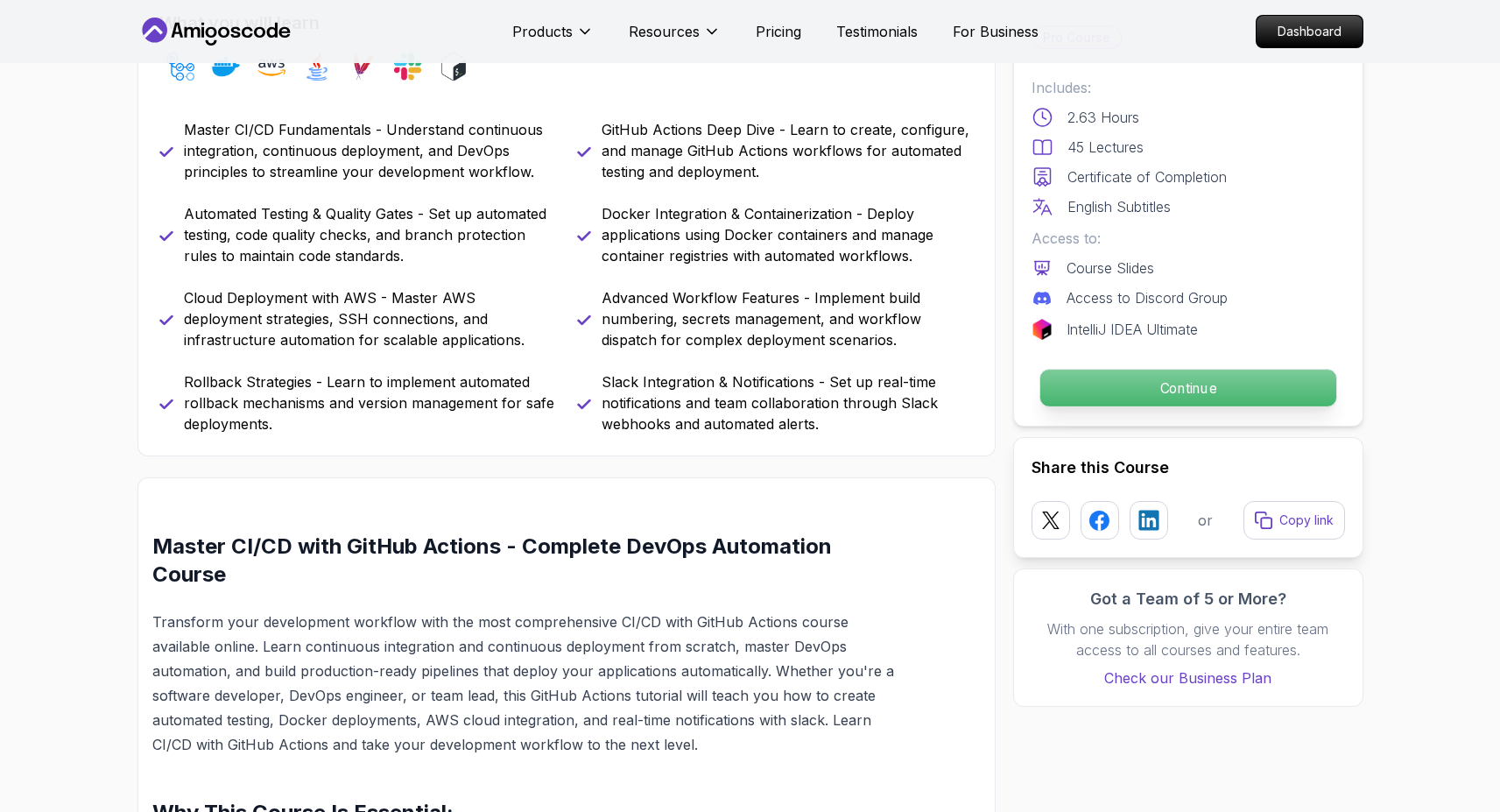
click at [1069, 382] on p "Continue" at bounding box center [1188, 387] width 296 height 36
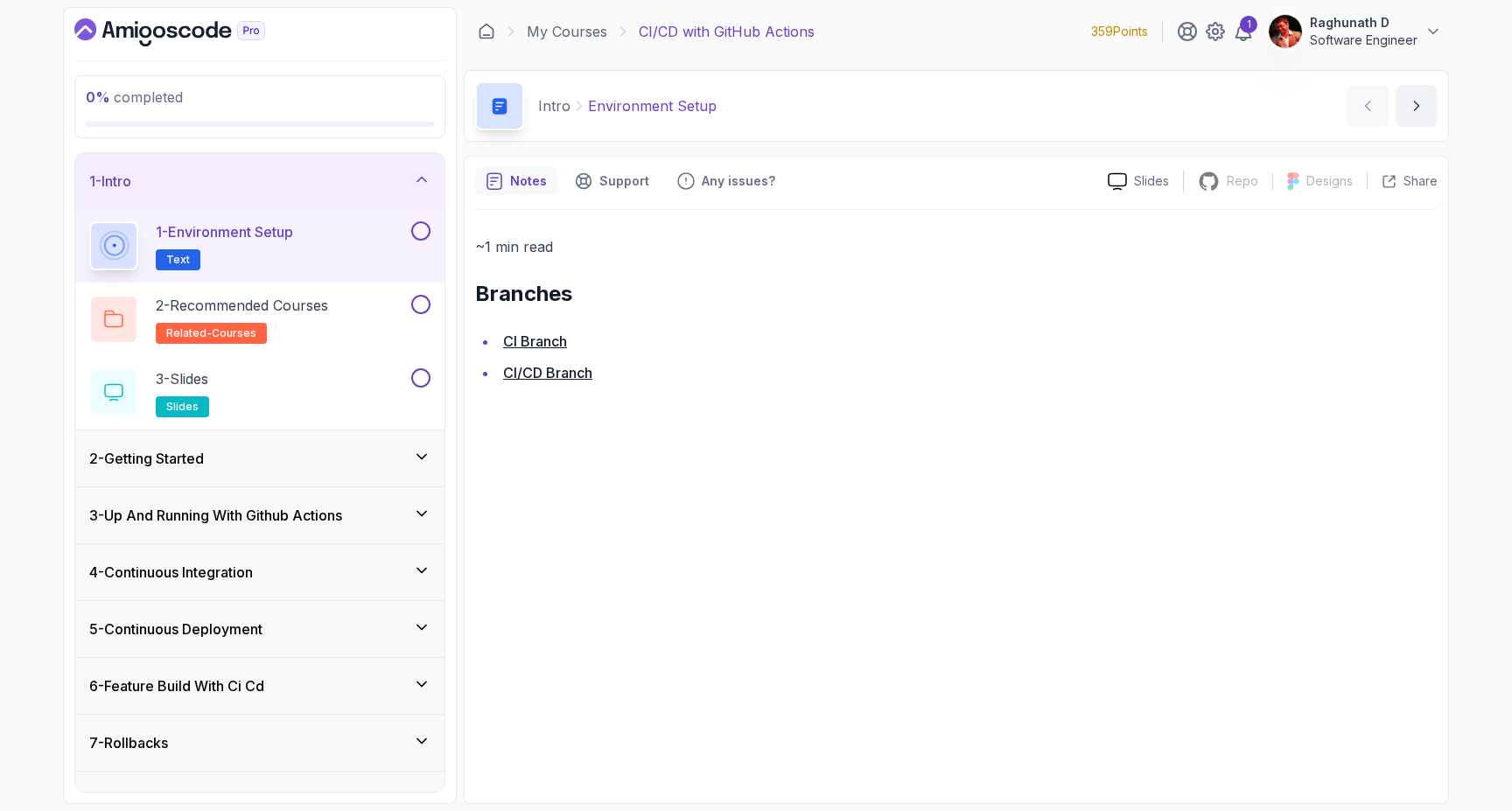
click at [554, 336] on link "CI Branch" at bounding box center [535, 342] width 64 height 18
click at [578, 377] on link "CI/CD Branch" at bounding box center [547, 373] width 90 height 18
click at [294, 310] on p "2 - Recommended Courses" at bounding box center [241, 305] width 172 height 21
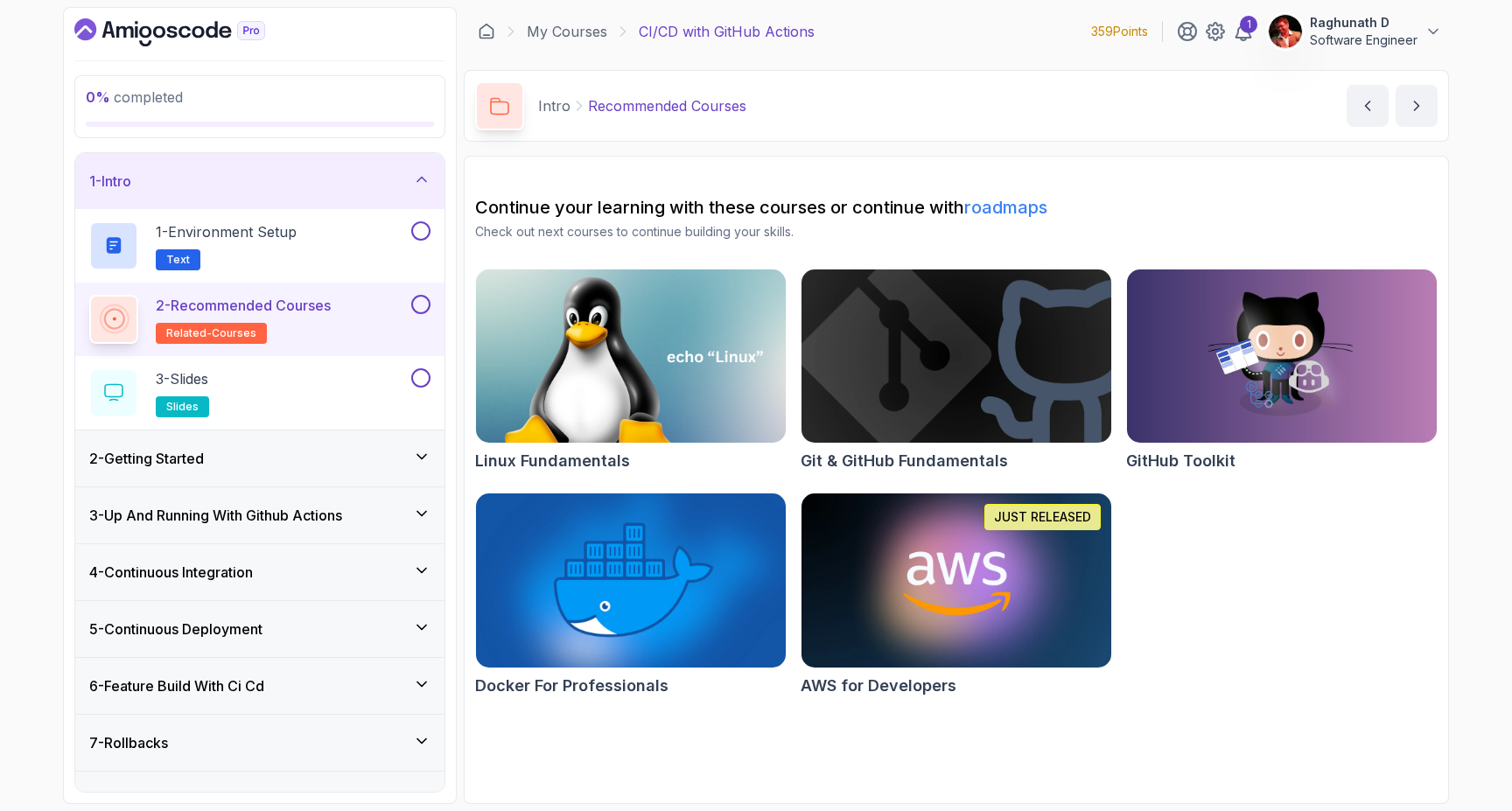
click at [419, 301] on button at bounding box center [421, 305] width 20 height 20
click at [351, 378] on div "3 - Slides slides" at bounding box center [249, 393] width 319 height 49
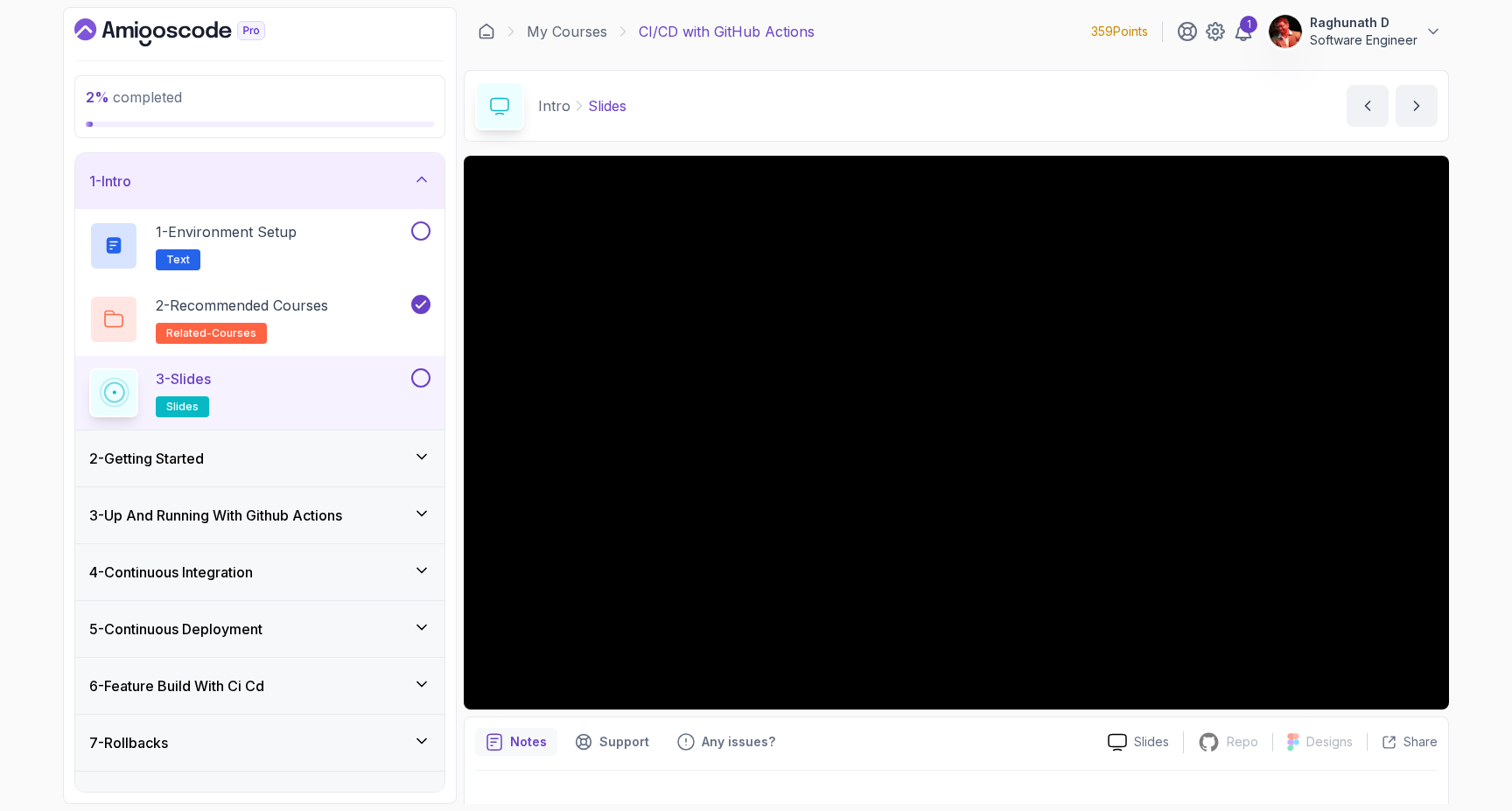
click at [282, 441] on div "2 - Getting Started" at bounding box center [259, 458] width 369 height 56
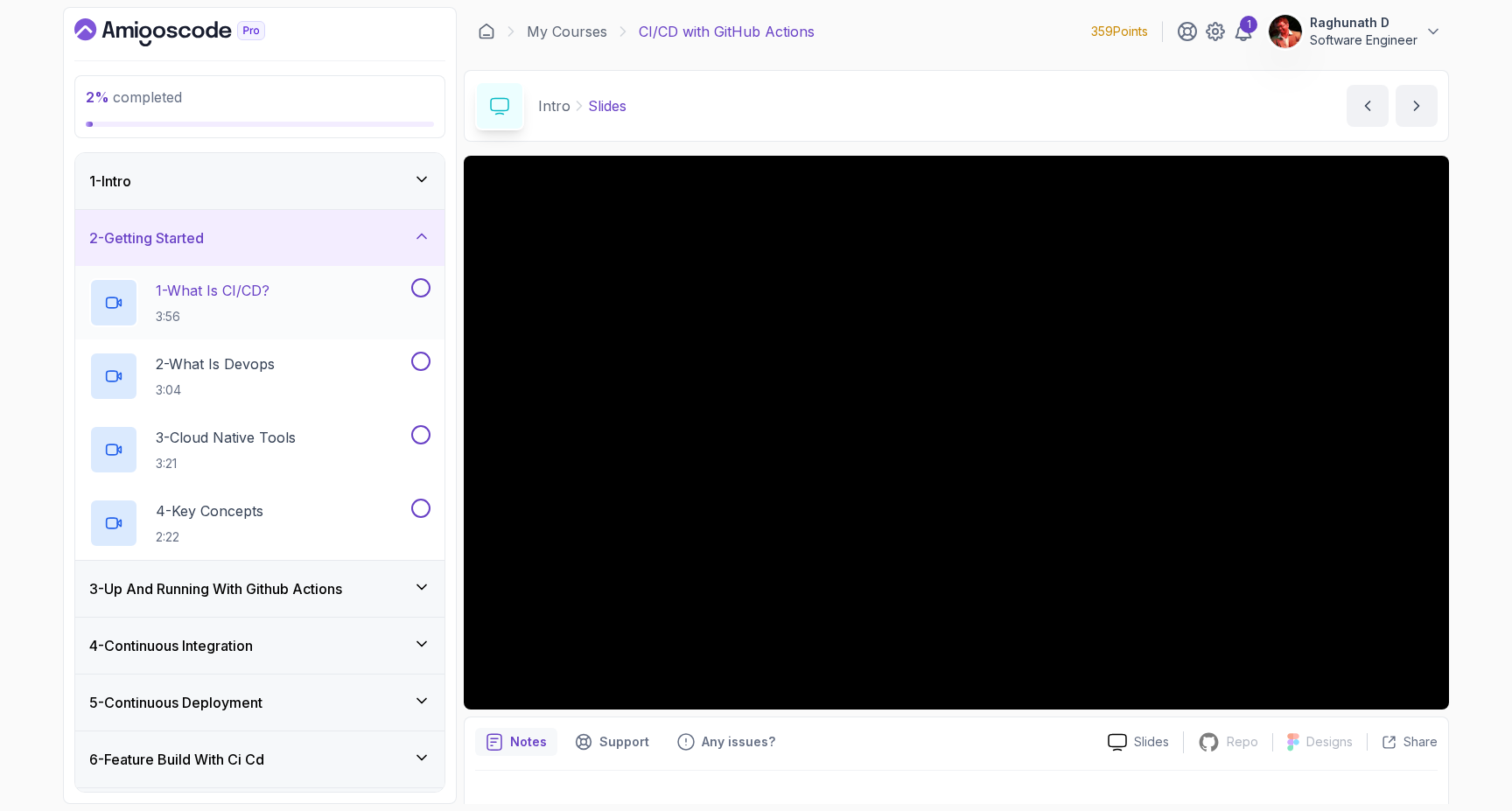
click at [306, 305] on div "1 - What Is CI/CD? 3:56" at bounding box center [249, 303] width 319 height 49
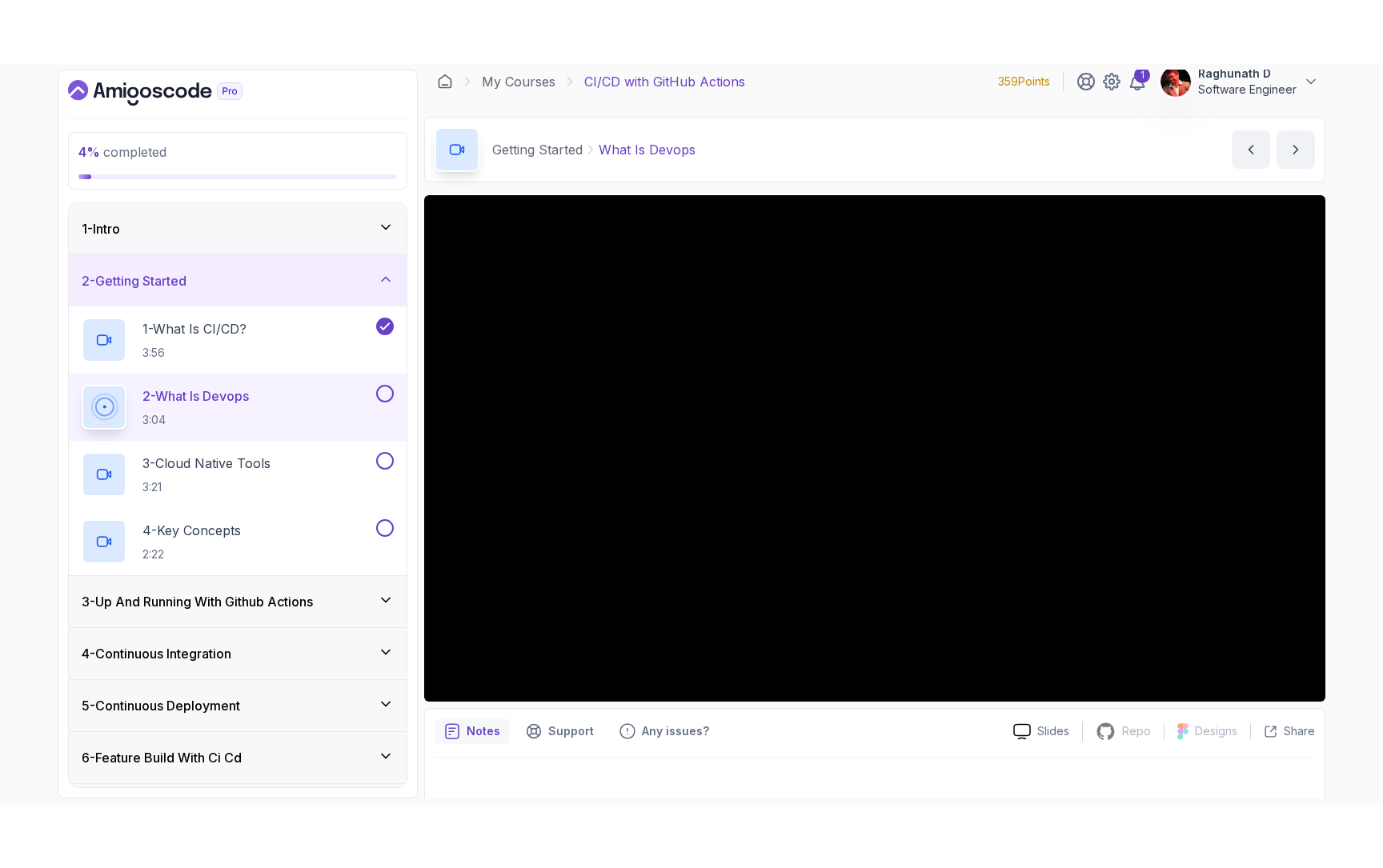
scroll to position [25, 0]
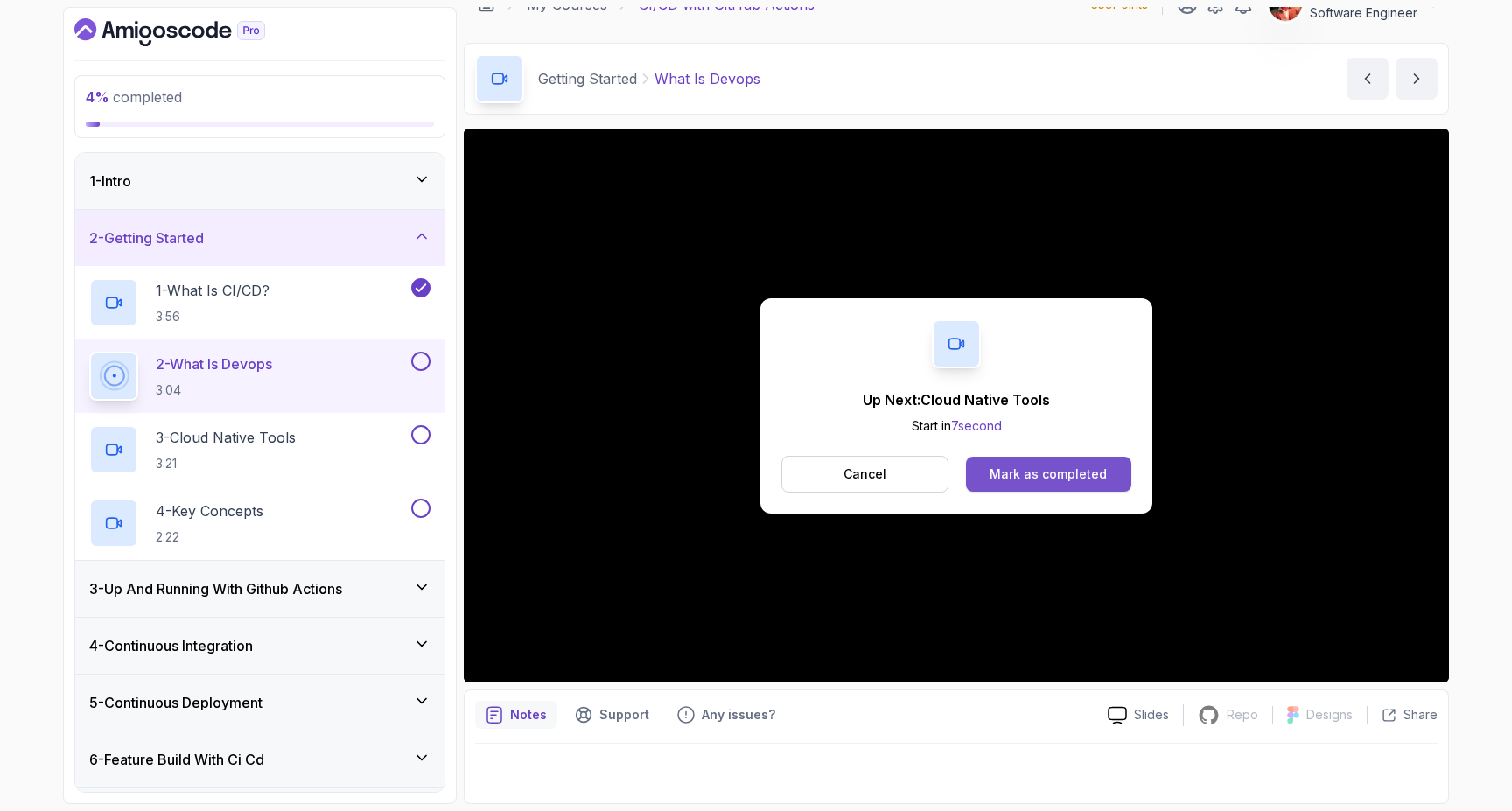
click at [983, 474] on button "Mark as completed" at bounding box center [1048, 474] width 165 height 35
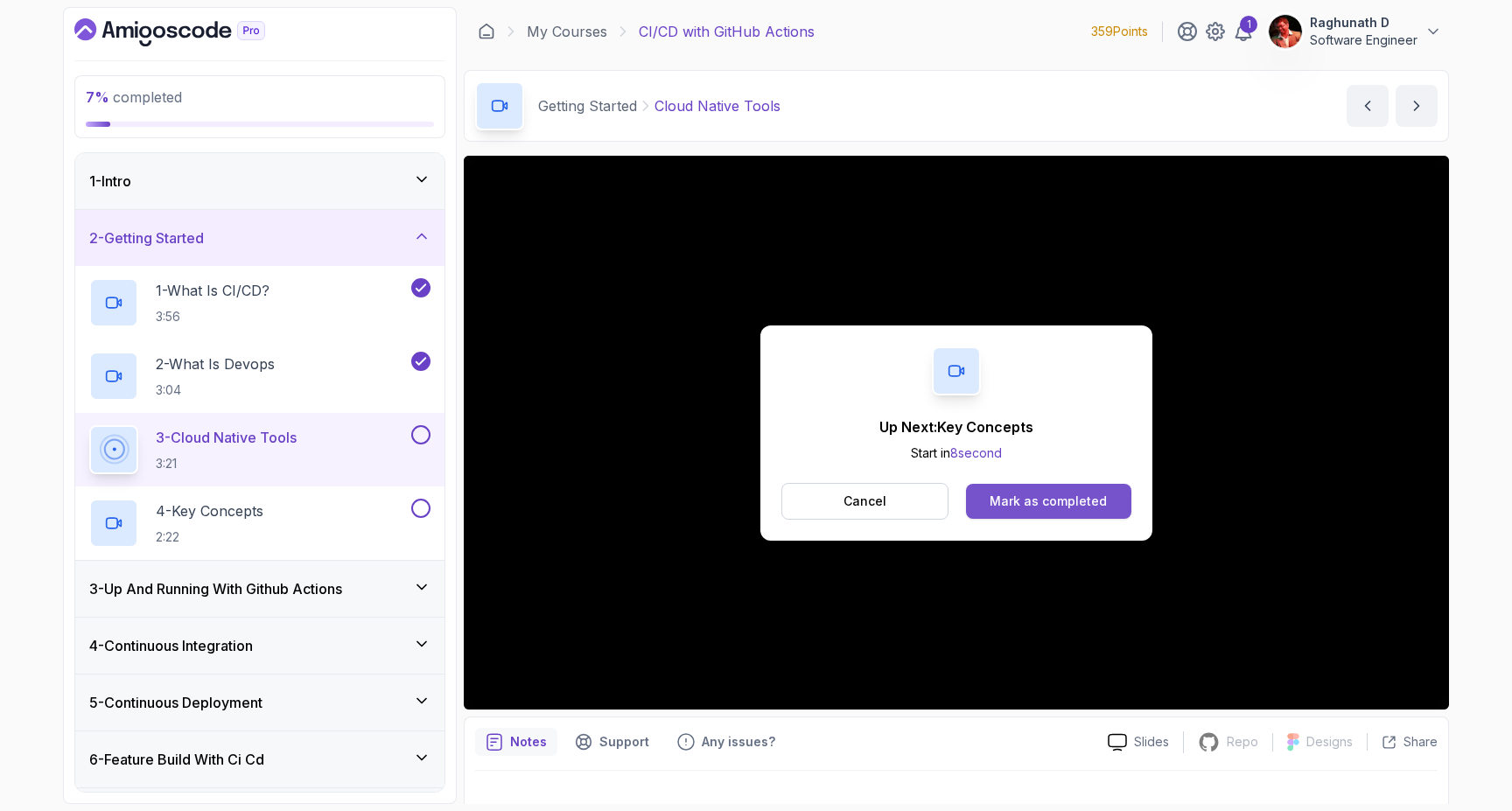
click at [1006, 492] on div "Mark as completed" at bounding box center [1047, 501] width 117 height 18
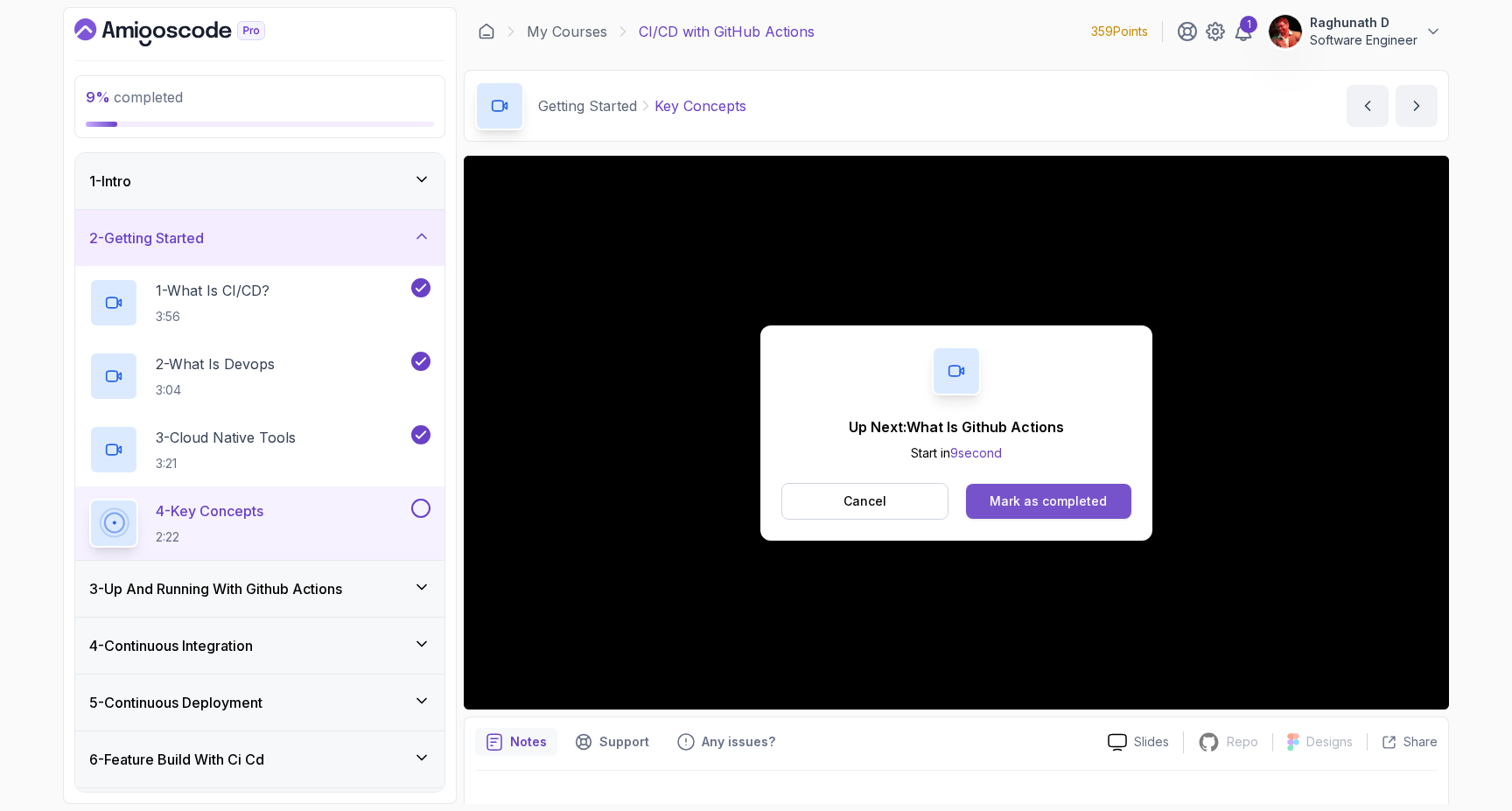
click at [1011, 507] on div "Mark as completed" at bounding box center [1047, 501] width 117 height 18
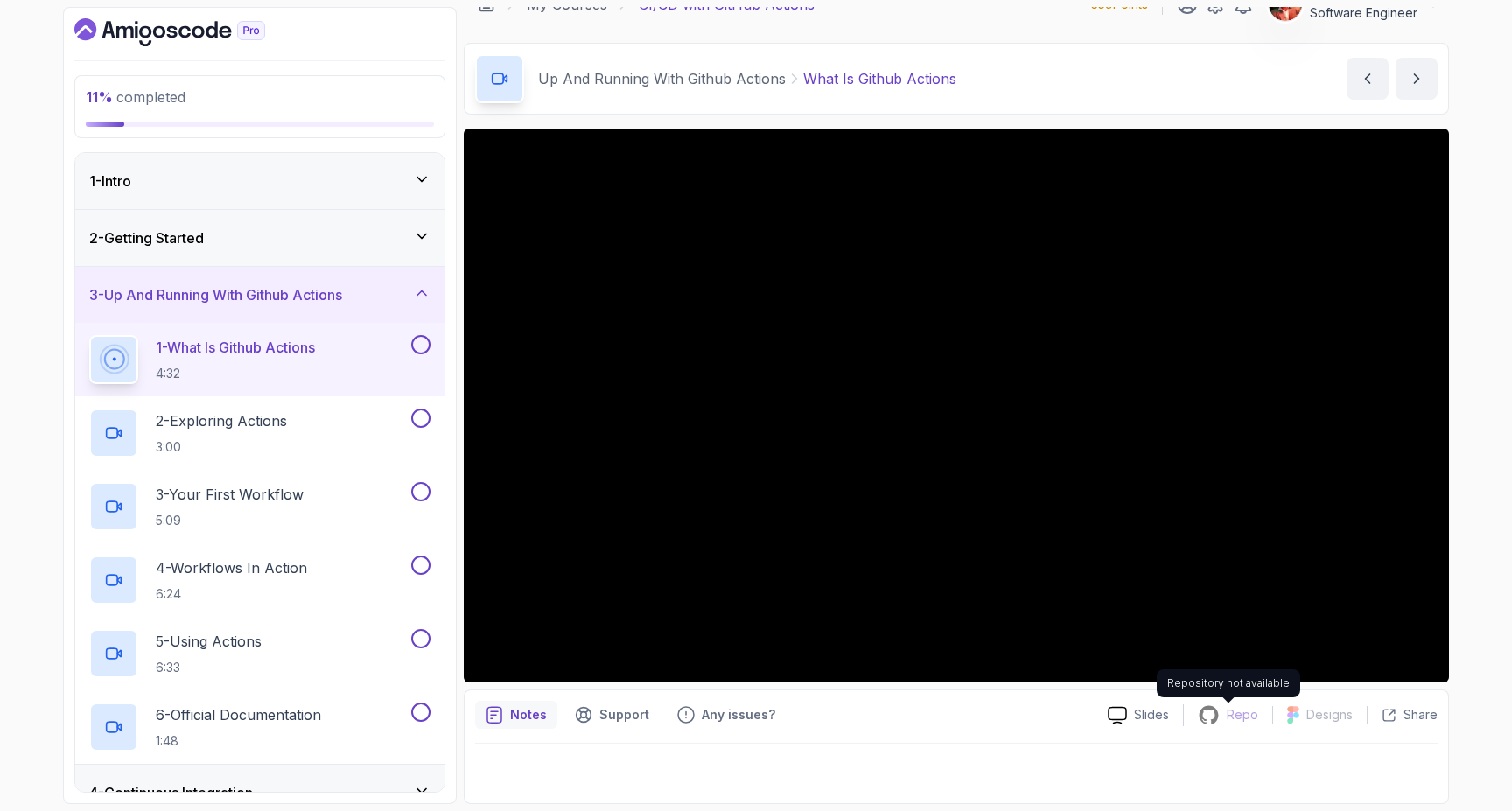
scroll to position [24, 0]
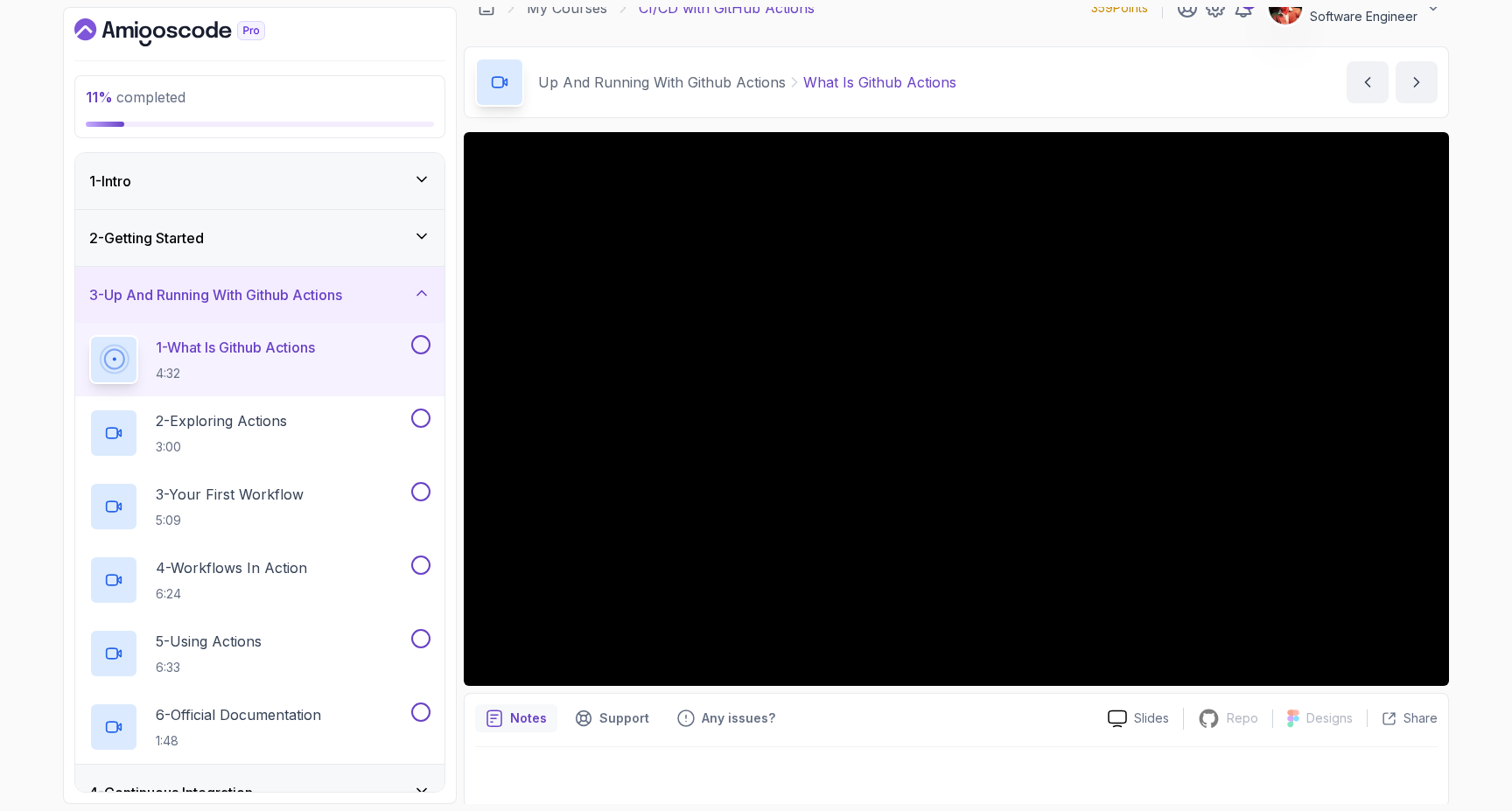
click at [425, 347] on button at bounding box center [421, 344] width 20 height 20
click at [421, 420] on button at bounding box center [421, 418] width 20 height 20
click at [423, 418] on icon at bounding box center [420, 418] width 16 height 18
click at [287, 427] on p "2 - Exploring Actions" at bounding box center [220, 420] width 131 height 21
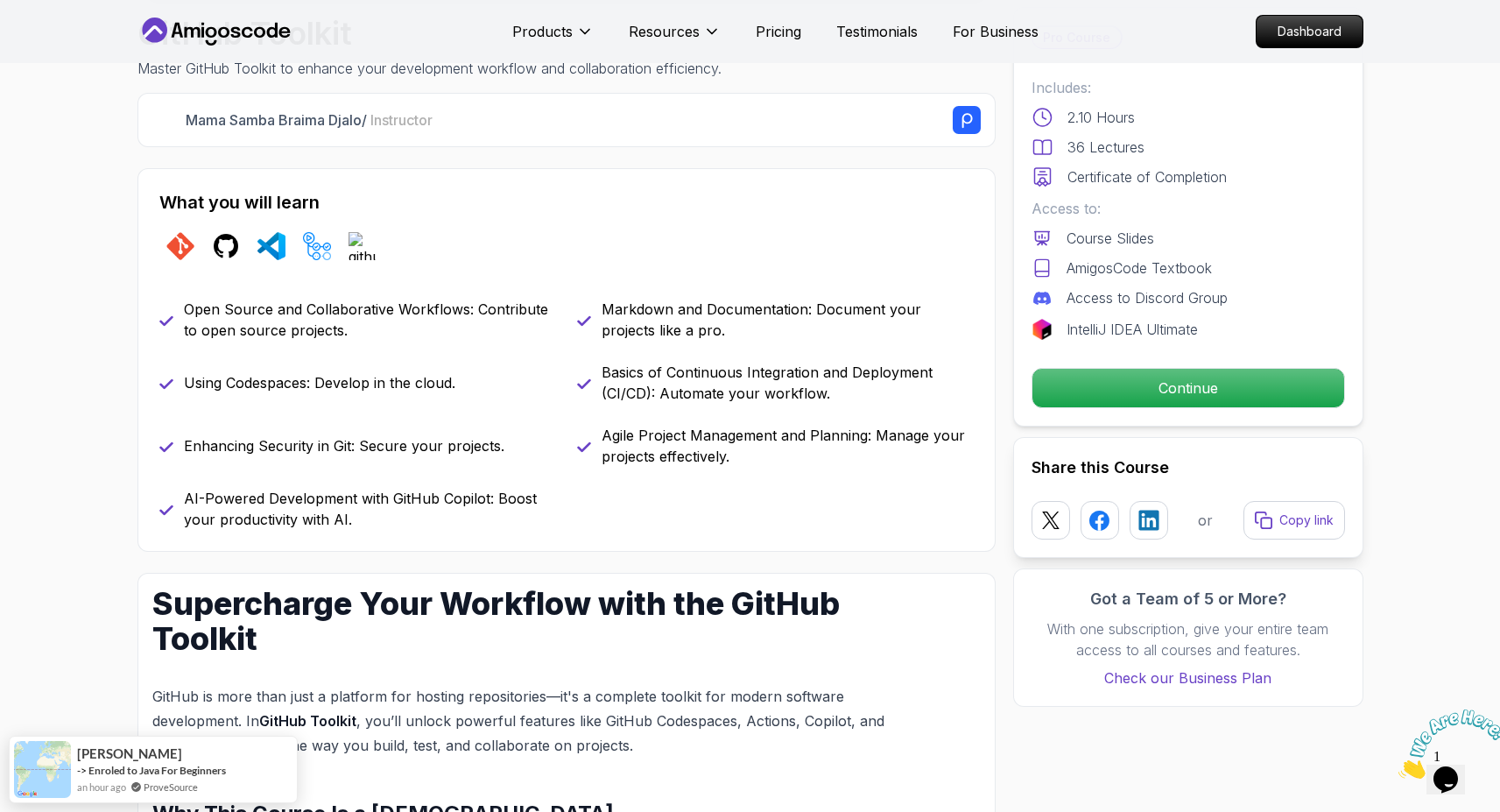
scroll to position [1004, 0]
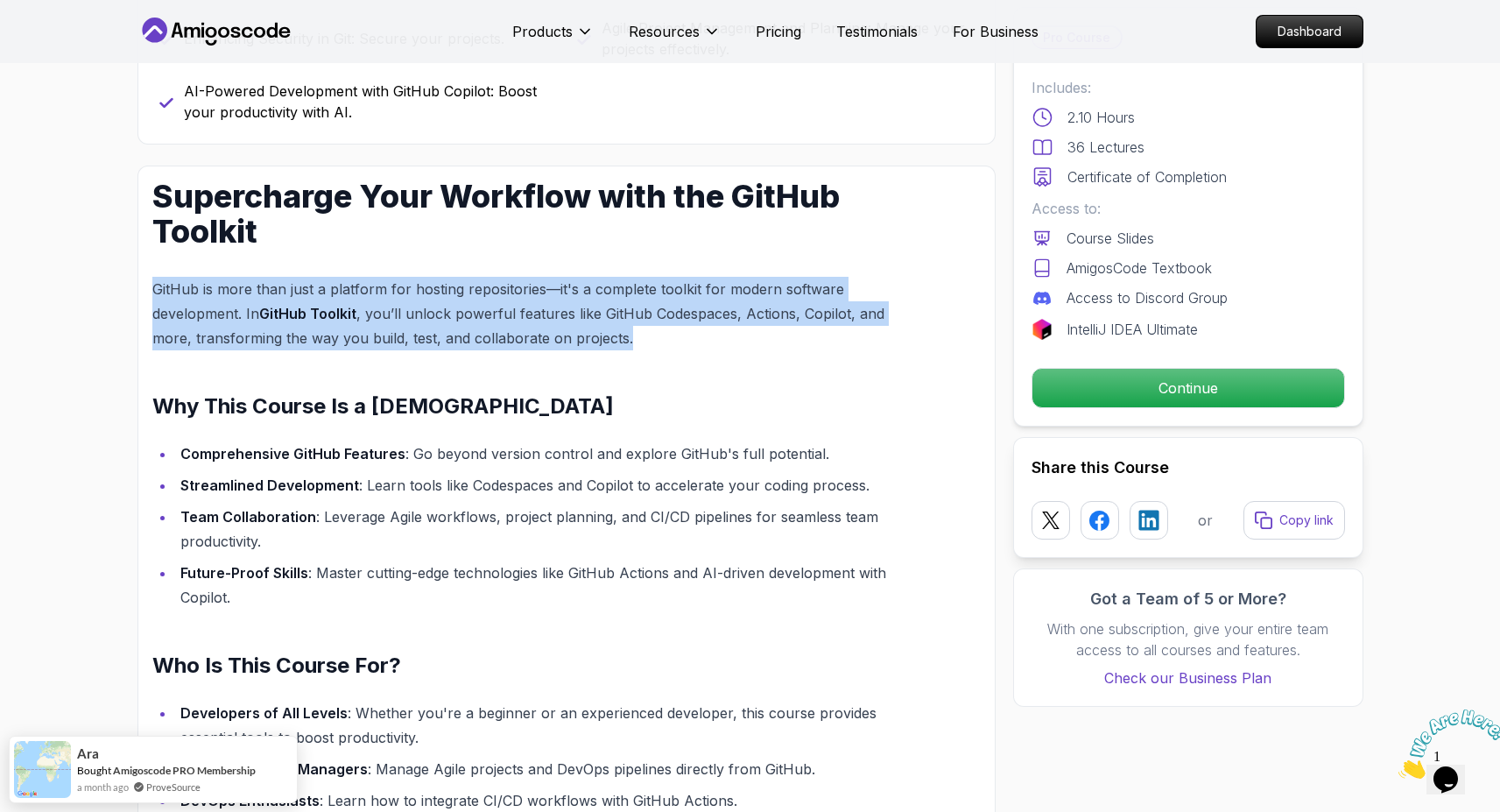
drag, startPoint x: 148, startPoint y: 281, endPoint x: 626, endPoint y: 337, distance: 481.3
click at [626, 337] on div "Supercharge Your Workflow with the GitHub Toolkit GitHub is more than just a pl…" at bounding box center [567, 719] width 858 height 1109
copy p "GitHub is more than just a platform for hosting repositories—it's a complete to…"
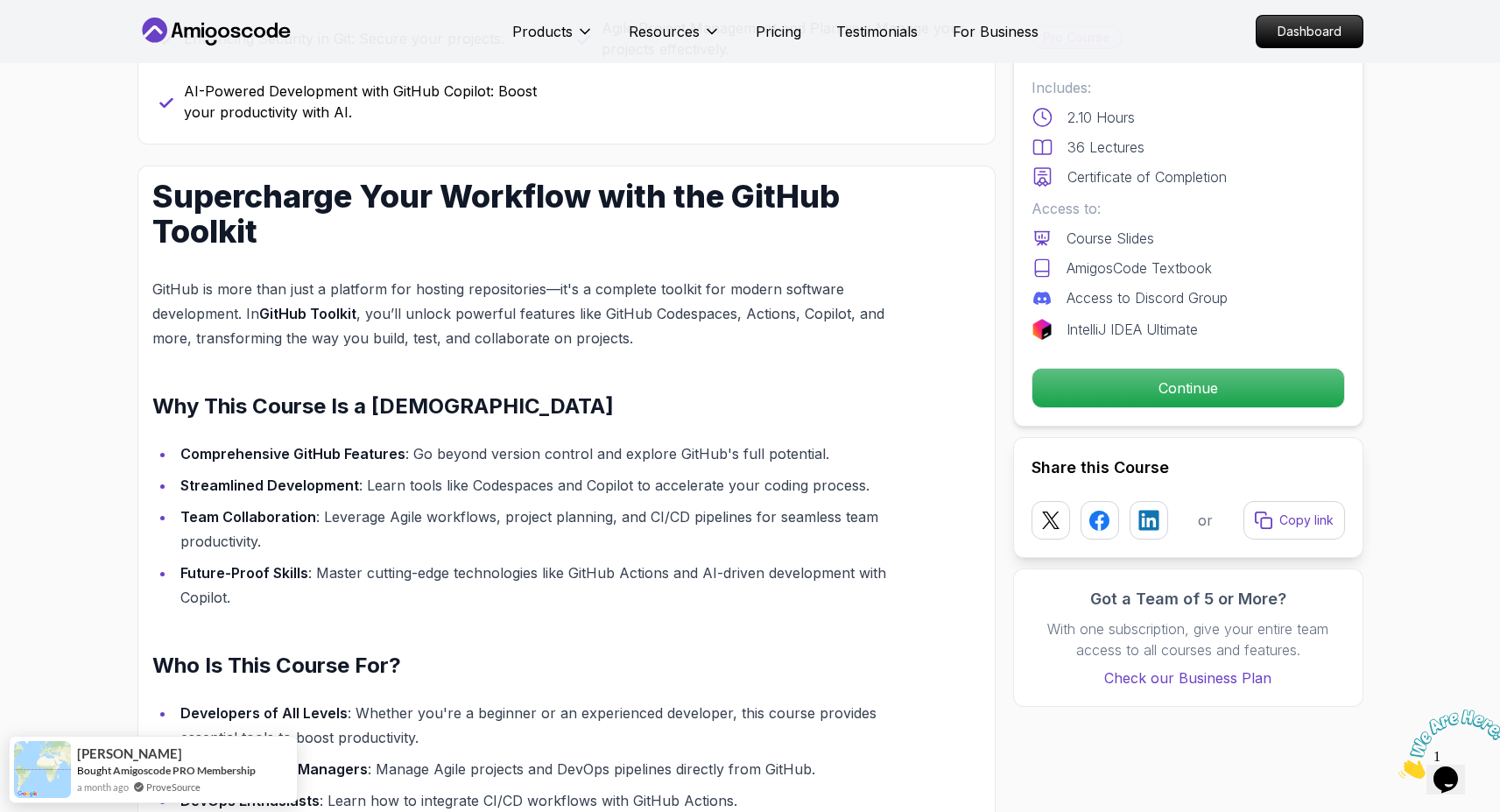
click at [46, 398] on section "GitHub Toolkit Master GitHub Toolkit to enhance your development workflow and c…" at bounding box center [750, 615] width 1500 height 3112
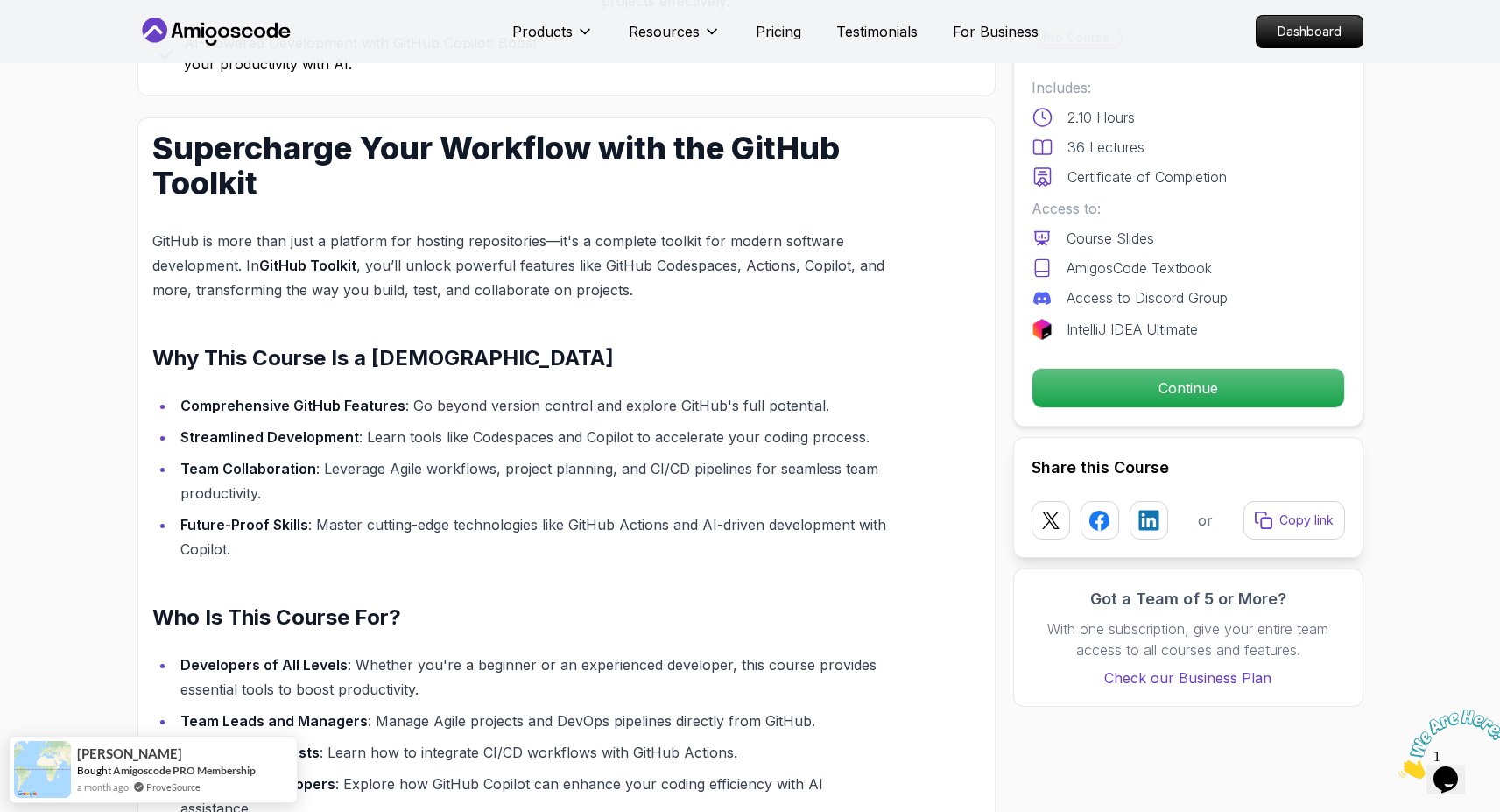
scroll to position [1129, 0]
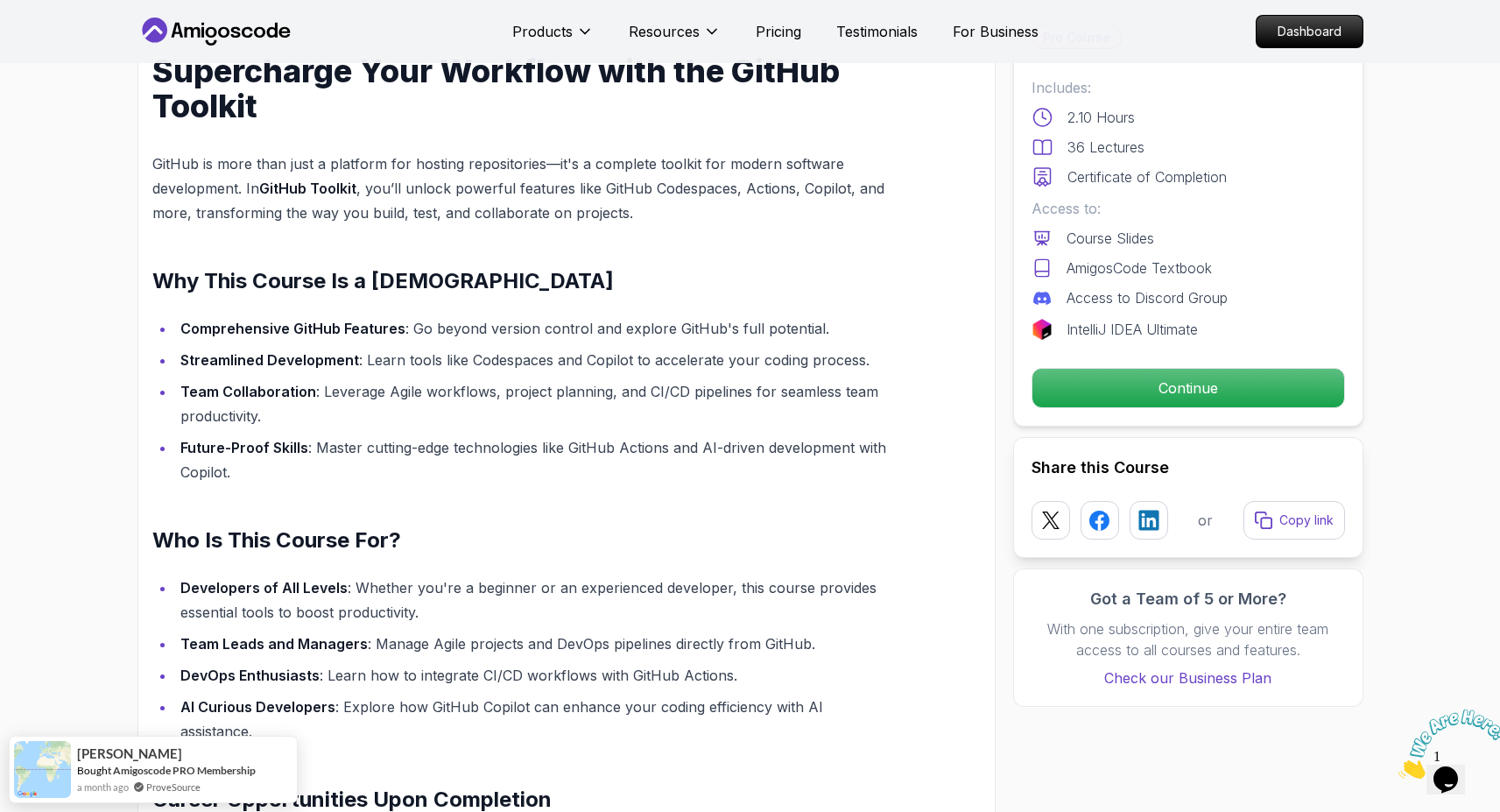
drag, startPoint x: 258, startPoint y: 471, endPoint x: 205, endPoint y: 444, distance: 59.5
click at [249, 468] on li "Future-Proof Skills : Master cutting-edge technologies like GitHub Actions and …" at bounding box center [536, 460] width 722 height 49
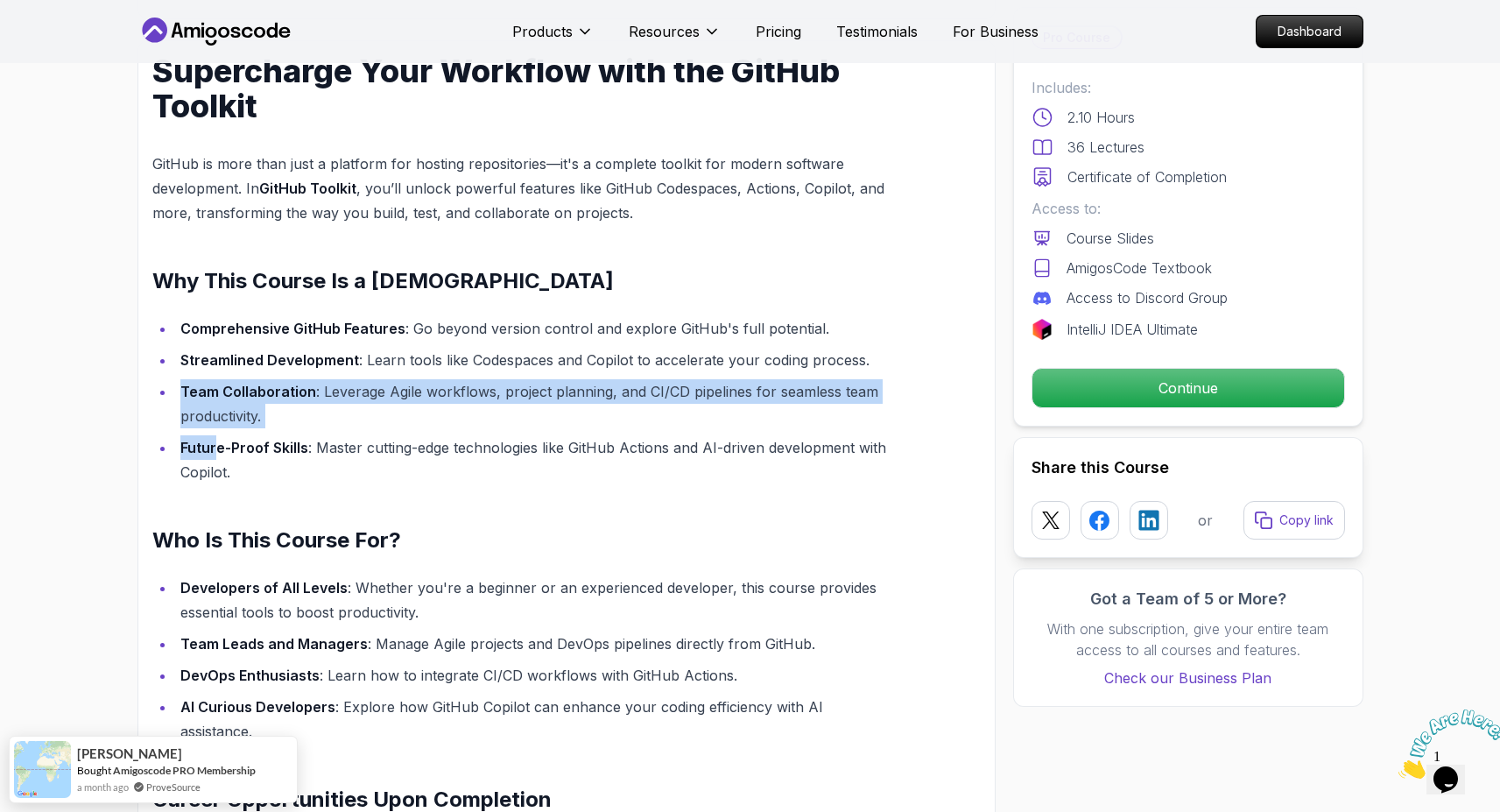
drag, startPoint x: 205, startPoint y: 444, endPoint x: 176, endPoint y: 377, distance: 73.0
click at [176, 377] on ul "Comprehensive GitHub Features : Go beyond version control and explore GitHub's …" at bounding box center [525, 400] width 745 height 169
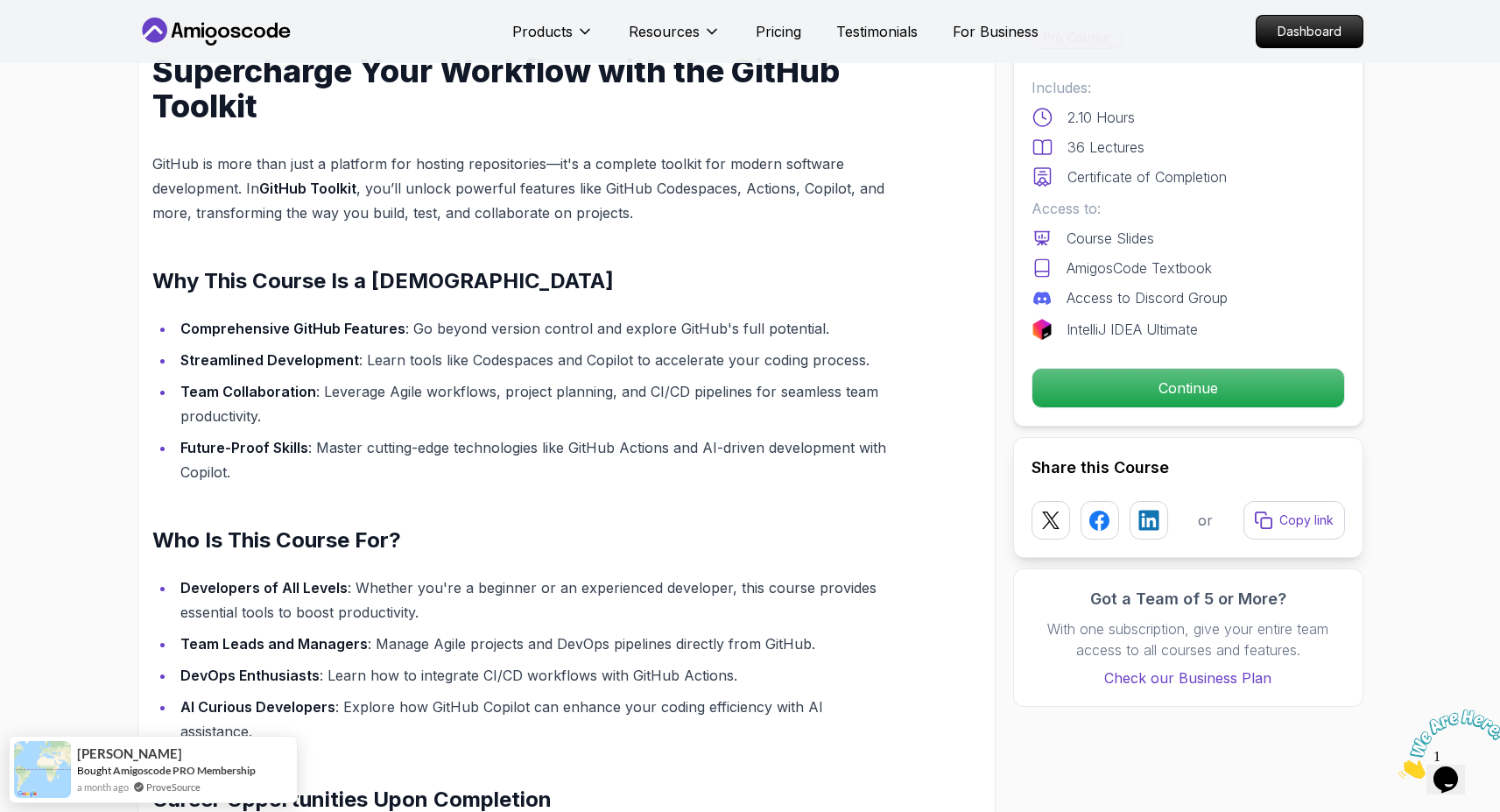
click at [164, 296] on div "Supercharge Your Workflow with the GitHub Toolkit GitHub is more than just a pl…" at bounding box center [525, 585] width 745 height 1065
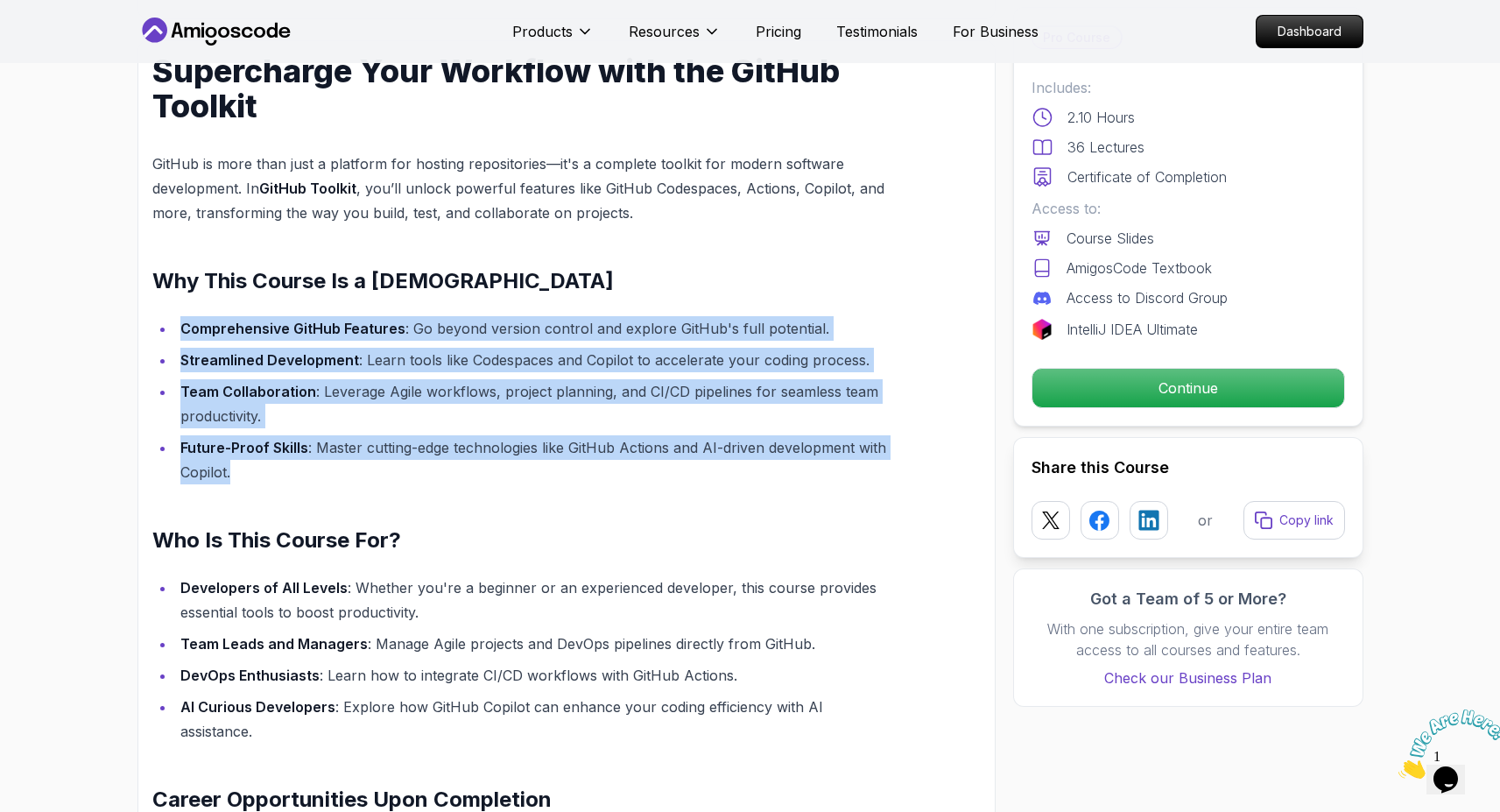
drag, startPoint x: 150, startPoint y: 301, endPoint x: 234, endPoint y: 474, distance: 192.3
click at [234, 474] on div "Supercharge Your Workflow with the GitHub Toolkit GitHub is more than just a pl…" at bounding box center [567, 594] width 858 height 1109
copy ul "Comprehensive GitHub Features : Go beyond version control and explore GitHub's …"
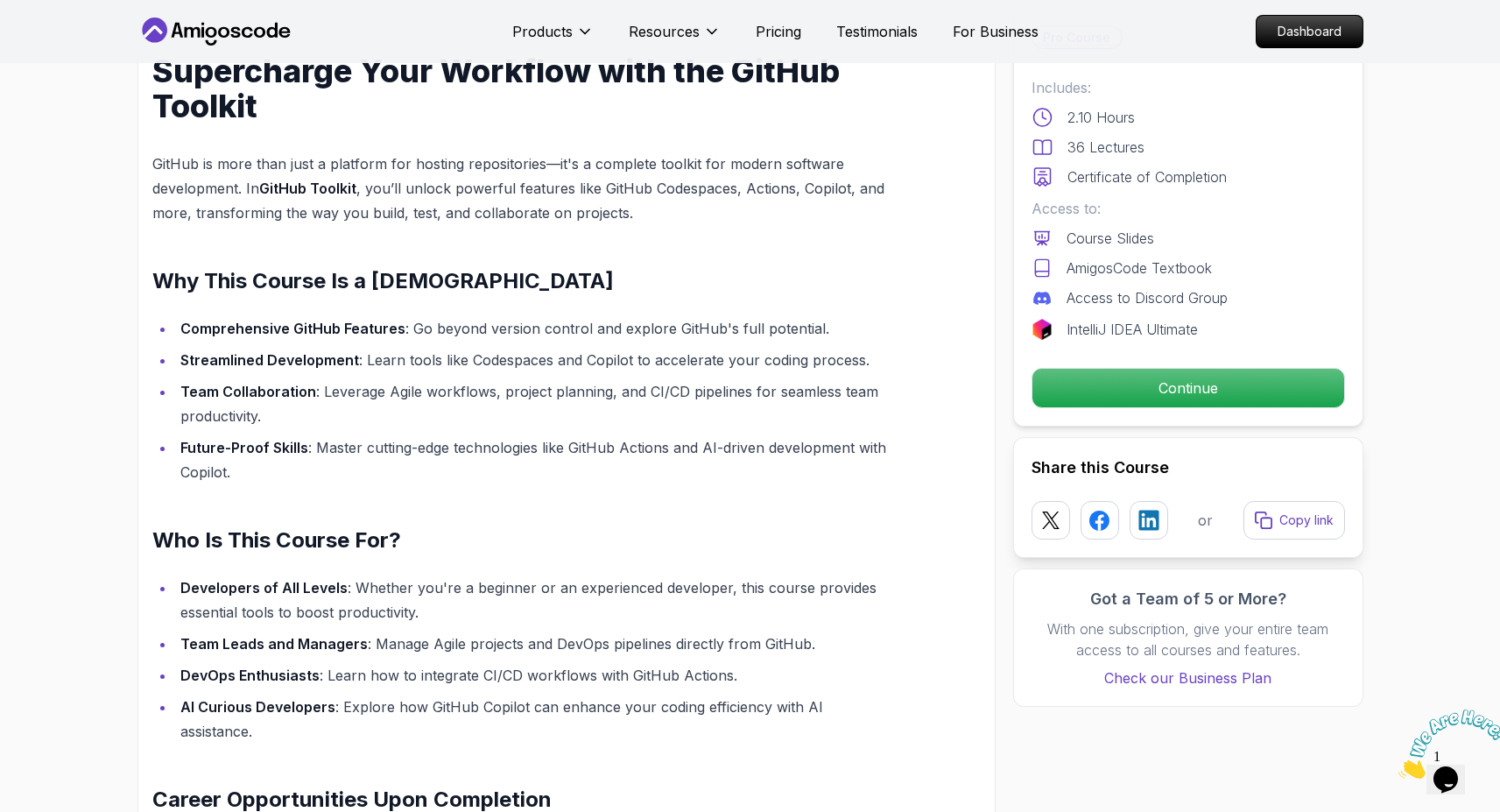
click at [680, 531] on h2 "Who Is This Course For?" at bounding box center [525, 540] width 745 height 28
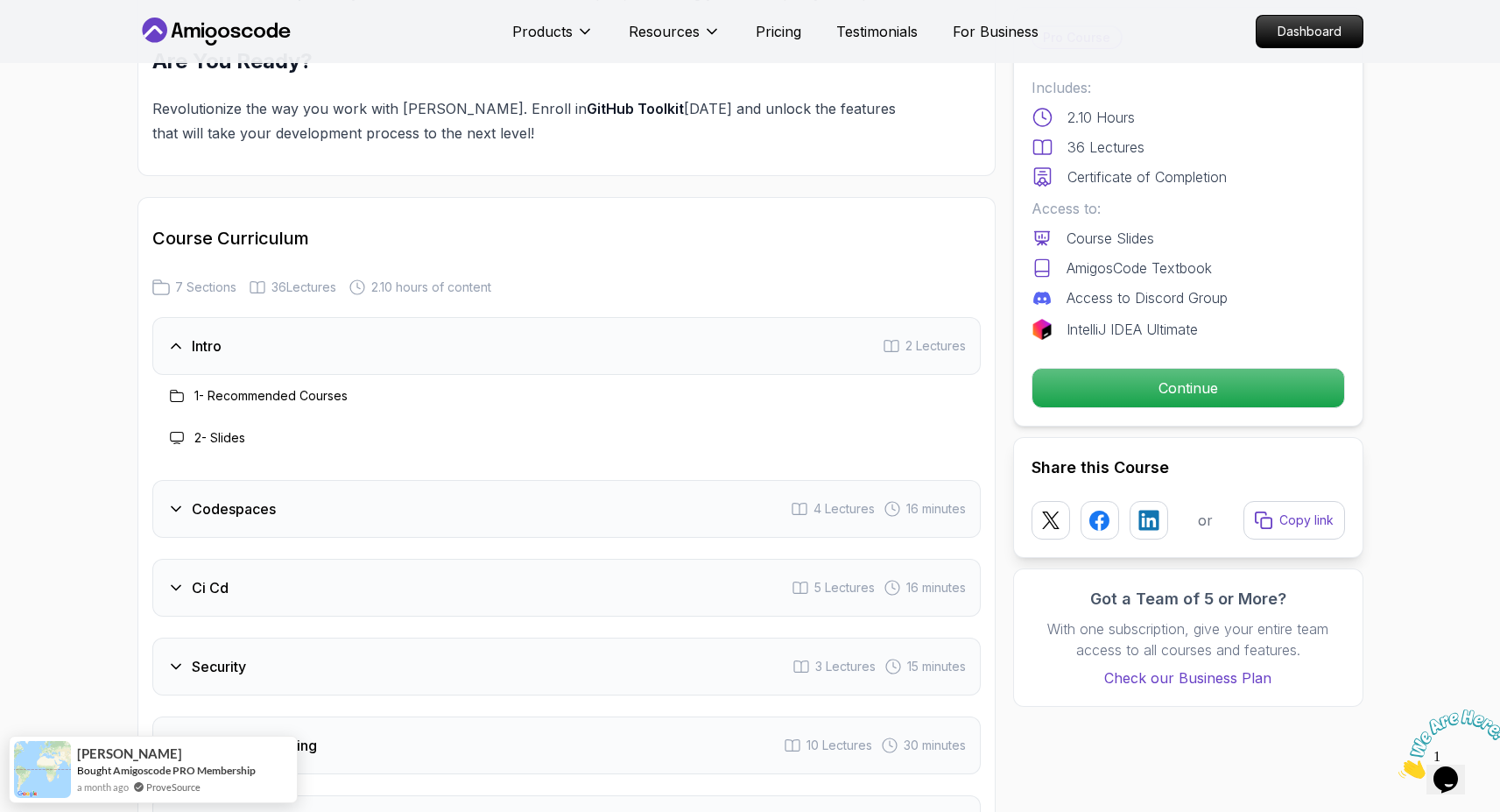
scroll to position [2195, 0]
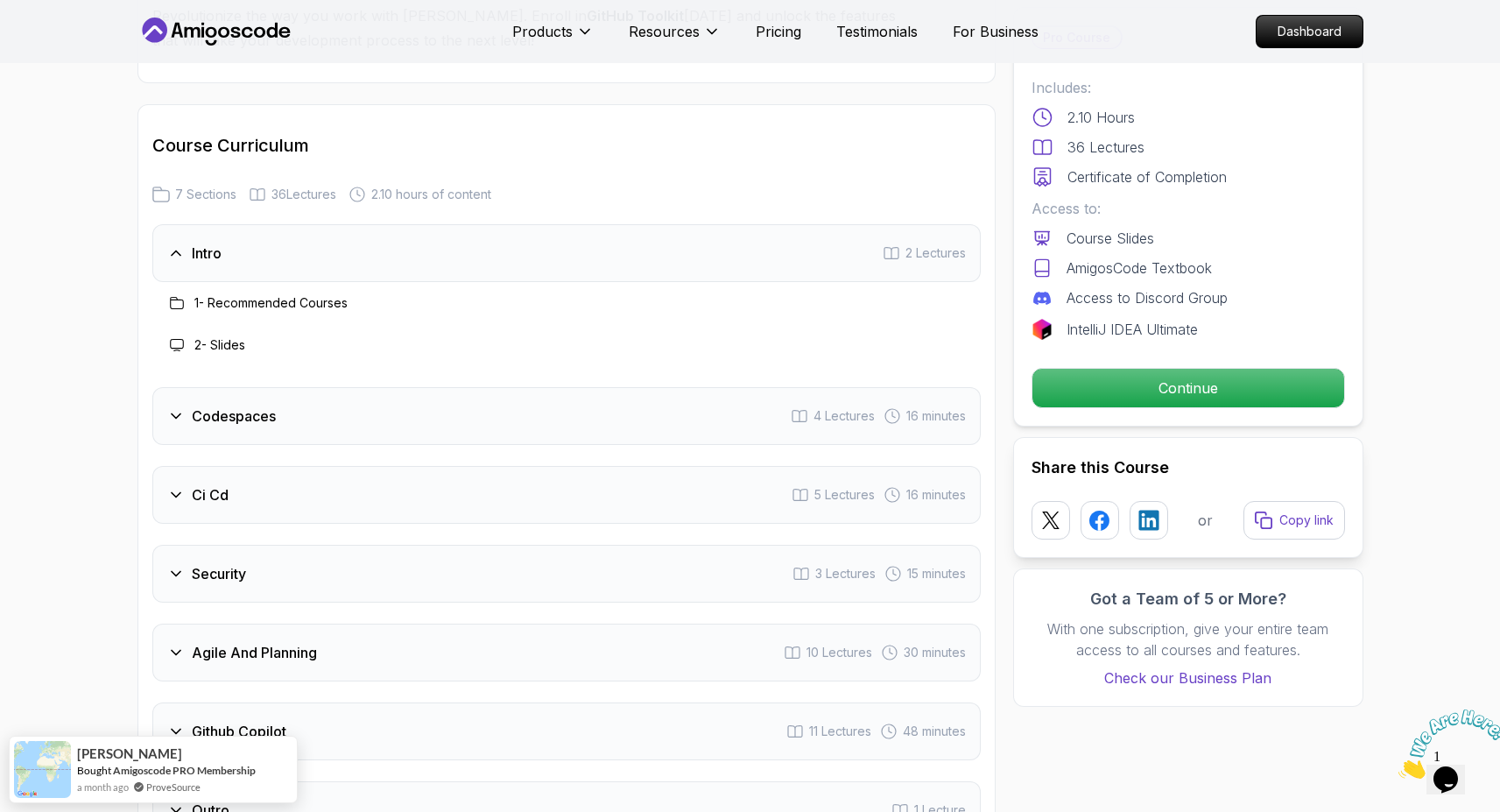
click at [678, 466] on div "Ci Cd 5 Lectures 16 minutes" at bounding box center [567, 495] width 829 height 58
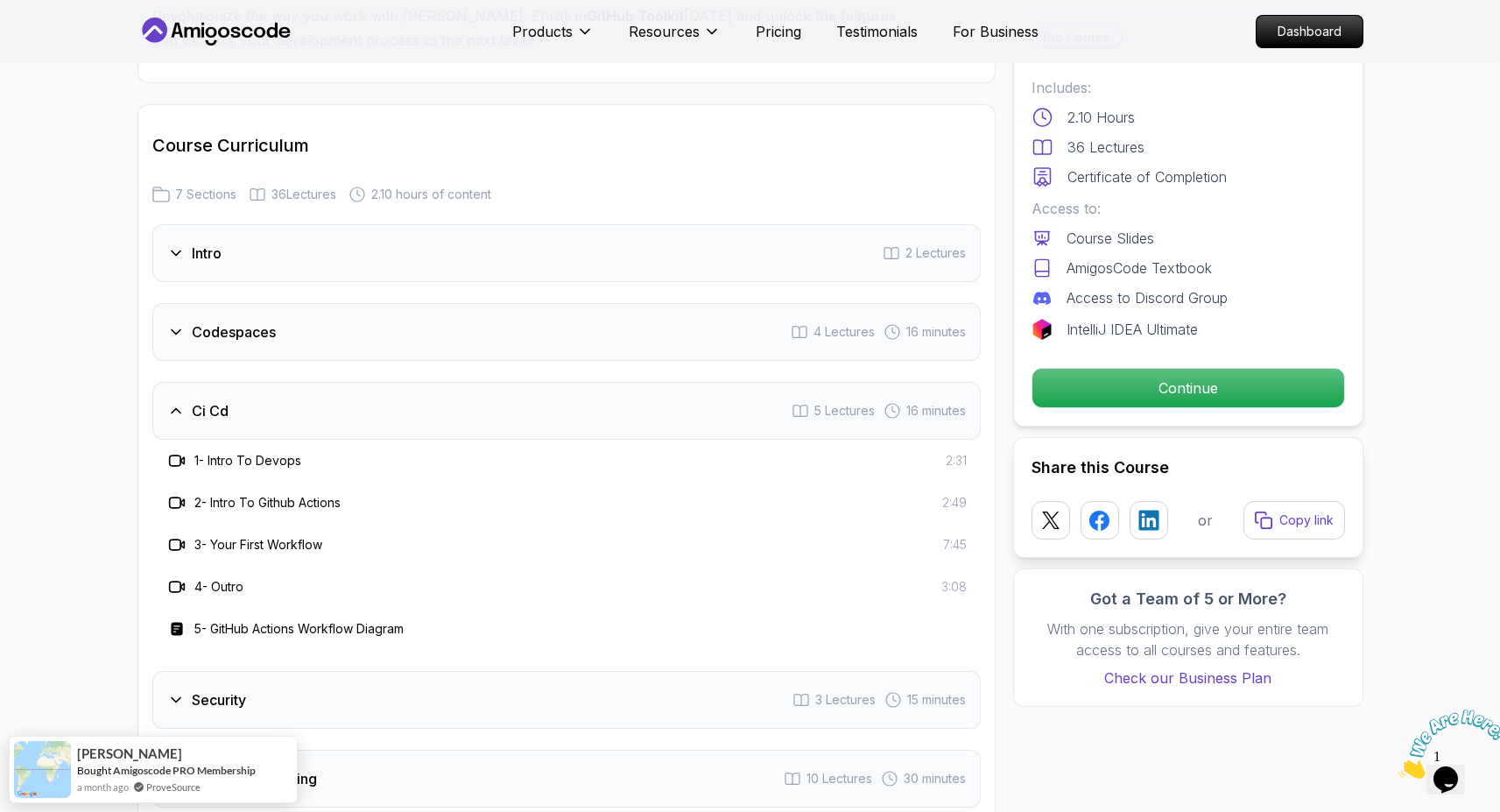
click at [628, 382] on div "Ci Cd 5 Lectures 16 minutes" at bounding box center [567, 411] width 829 height 58
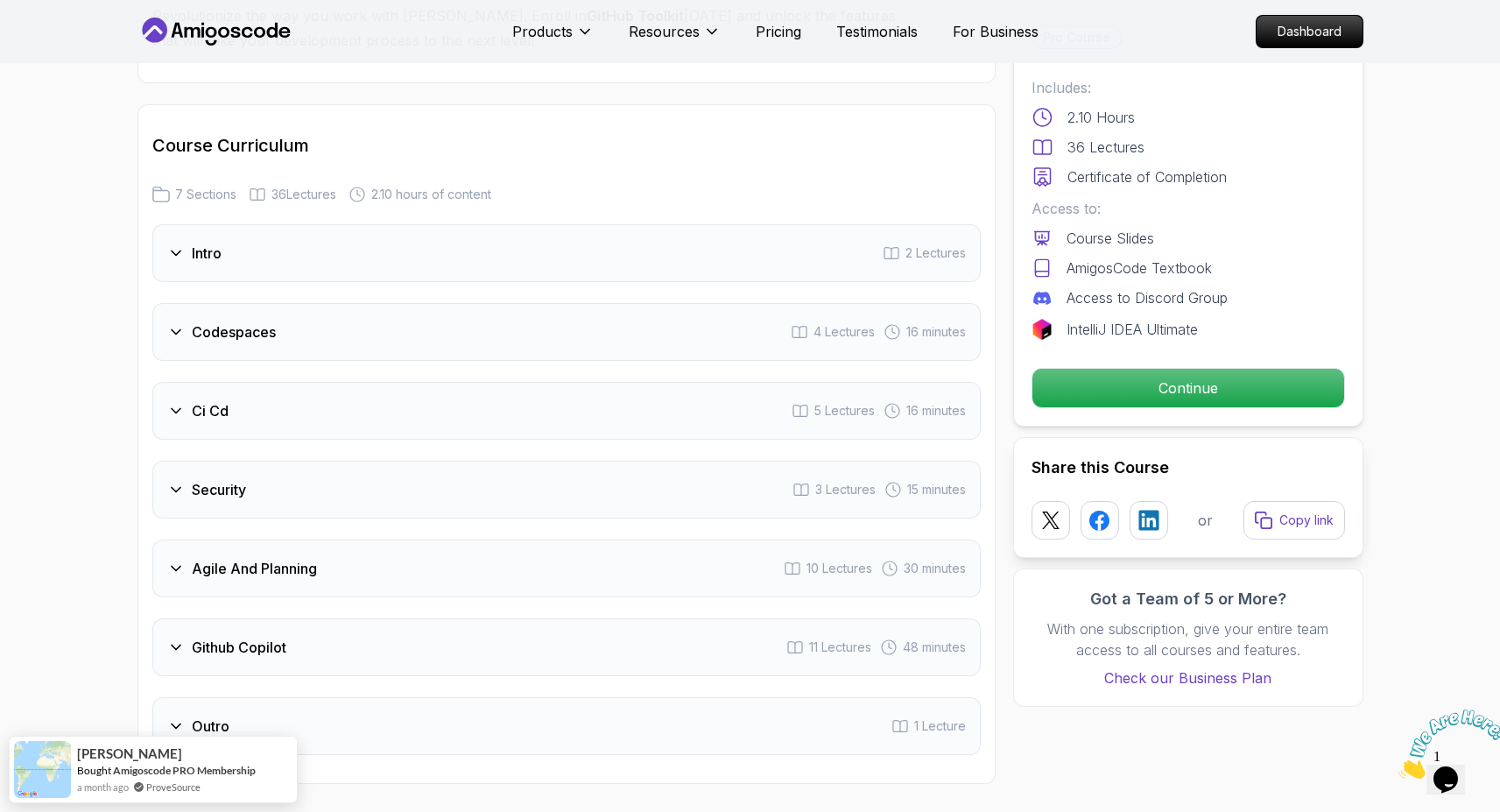
click at [620, 460] on div "Security 3 Lectures 15 minutes" at bounding box center [567, 489] width 829 height 58
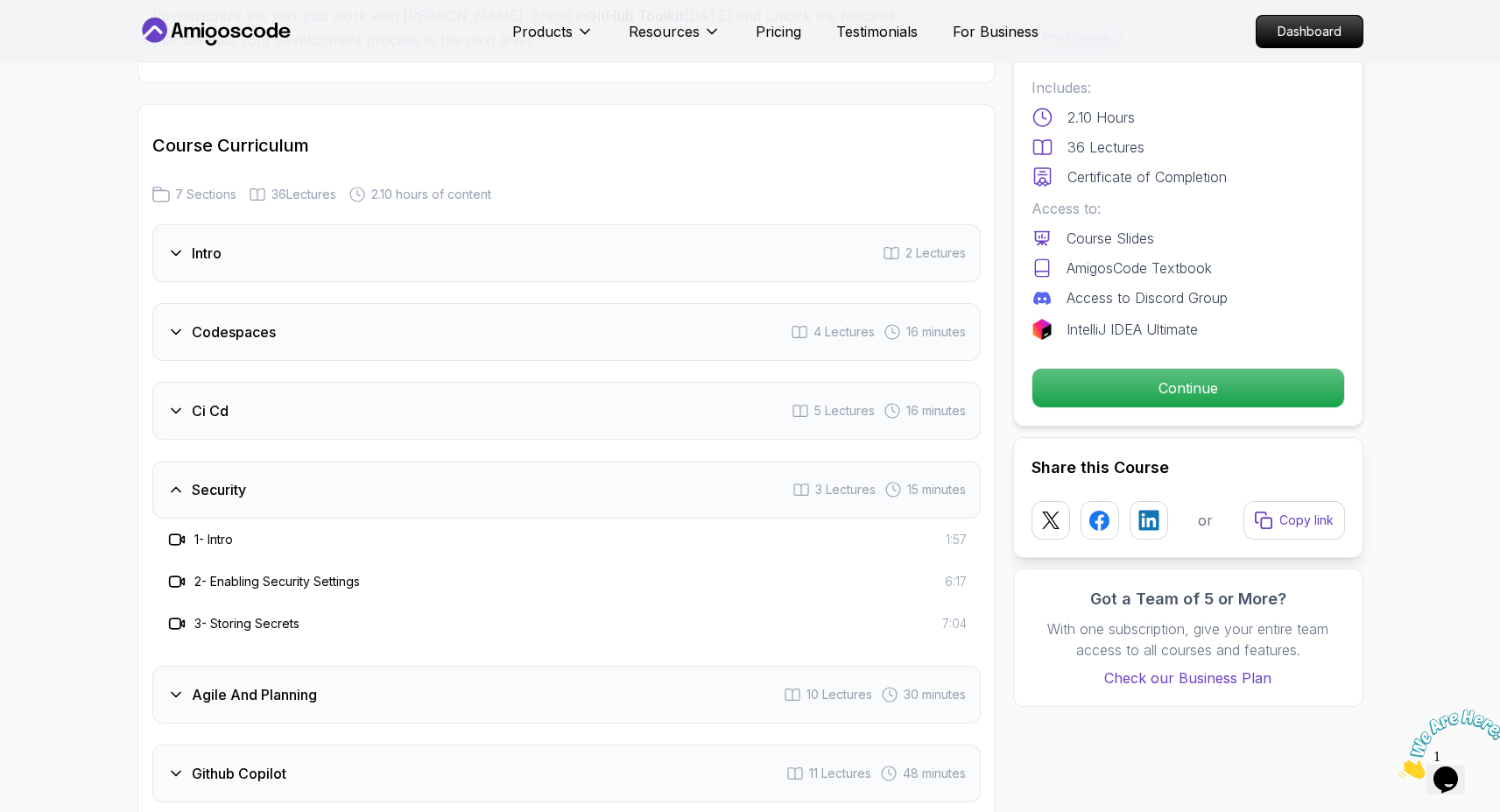
click at [620, 460] on div "Security 3 Lectures 15 minutes" at bounding box center [567, 489] width 829 height 58
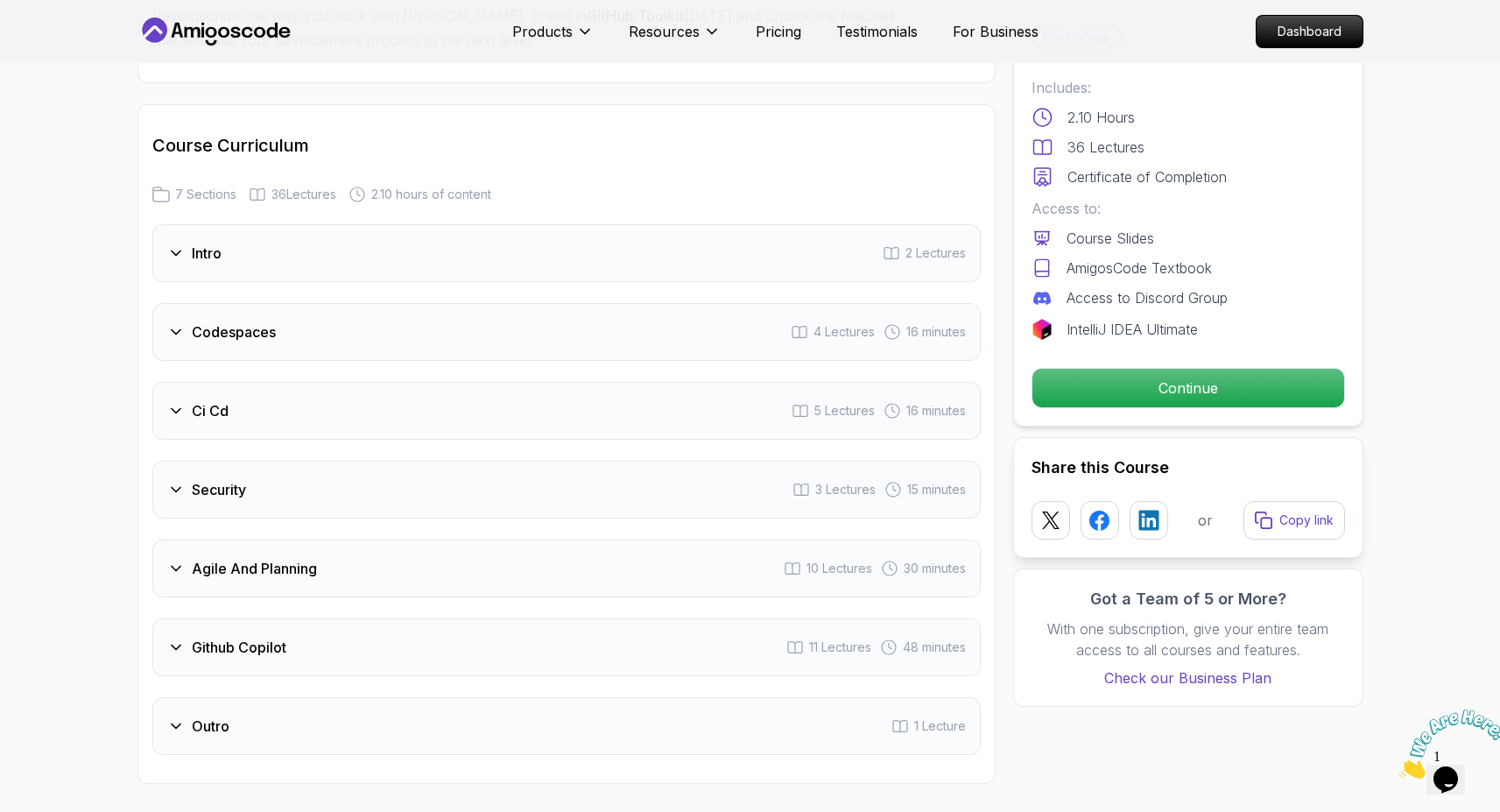
click at [593, 539] on div "Agile And Planning 10 Lectures 30 minutes" at bounding box center [567, 568] width 829 height 58
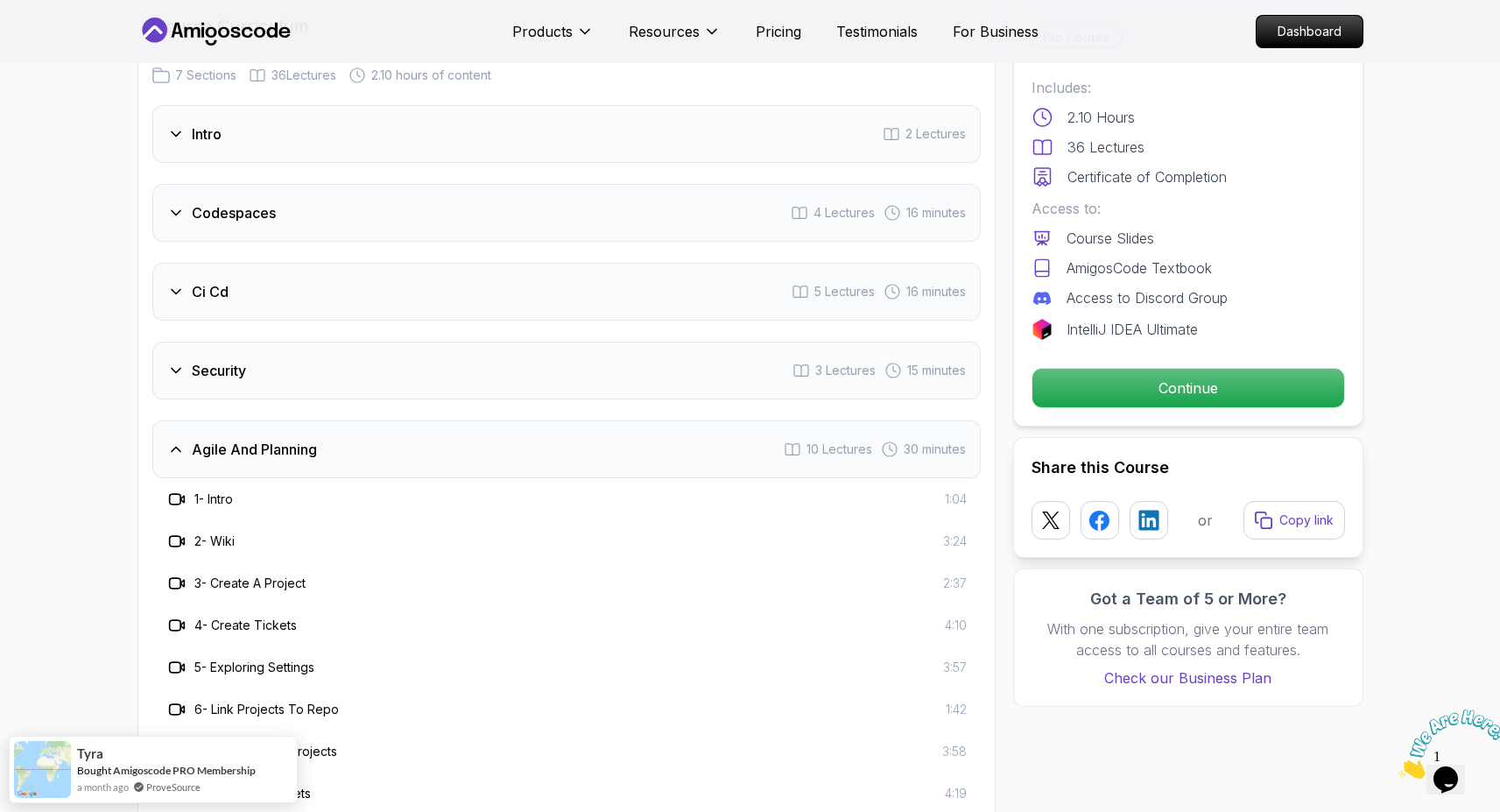
scroll to position [2439, 0]
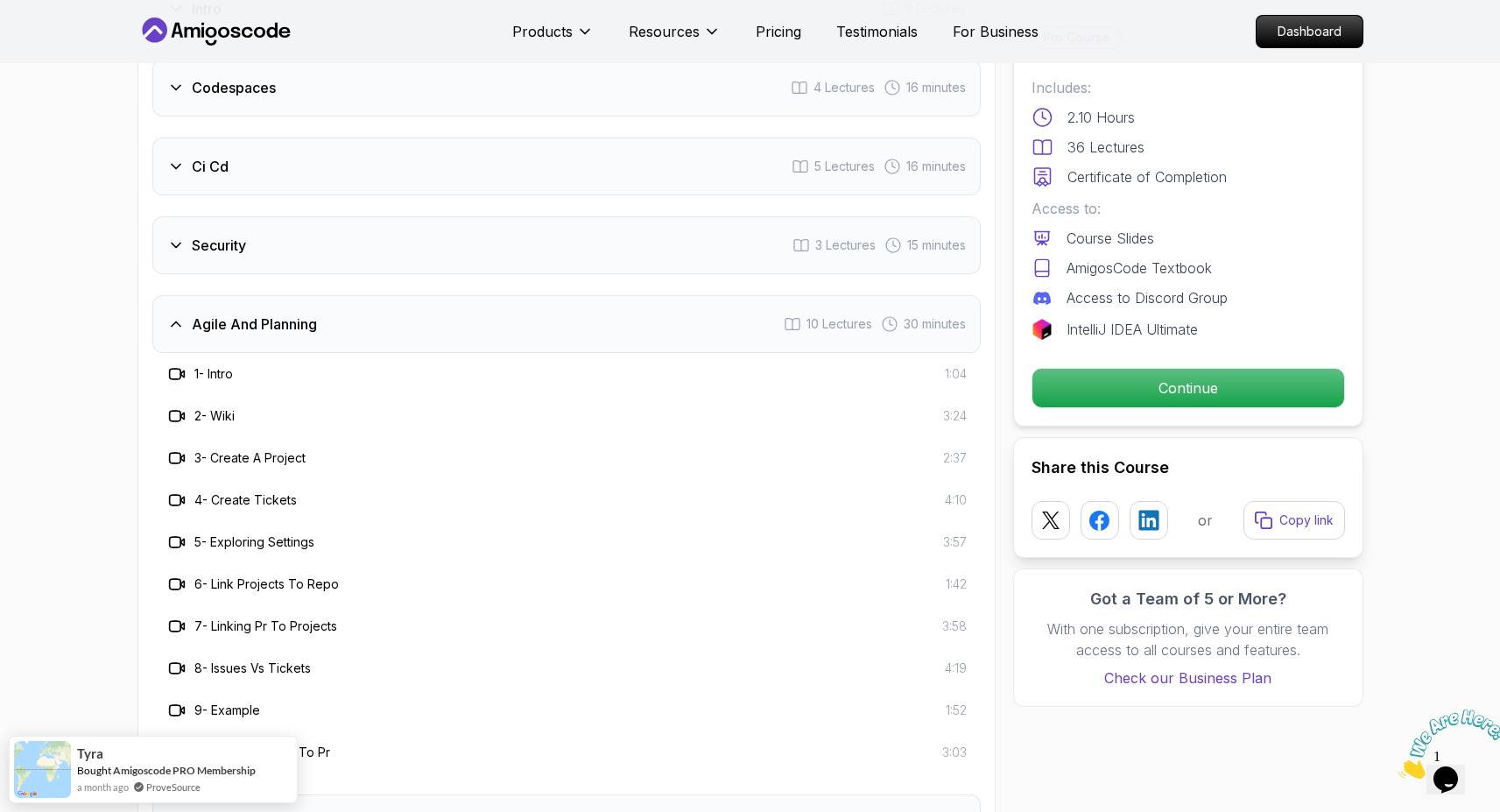
click at [564, 296] on div "Agile And Planning 10 Lectures 30 minutes" at bounding box center [567, 324] width 829 height 58
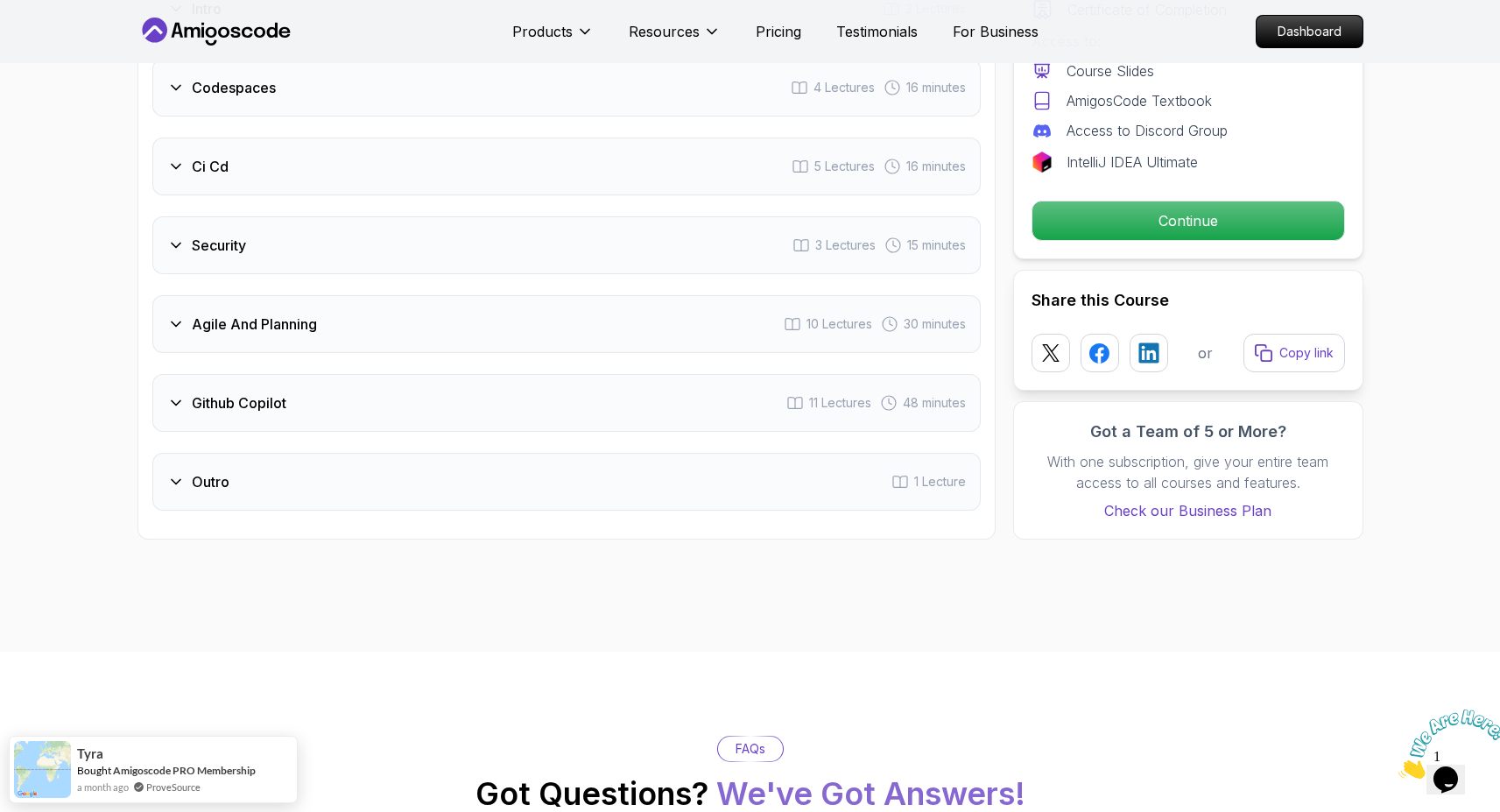
click at [576, 296] on div "Agile And Planning 10 Lectures 30 minutes" at bounding box center [567, 324] width 829 height 58
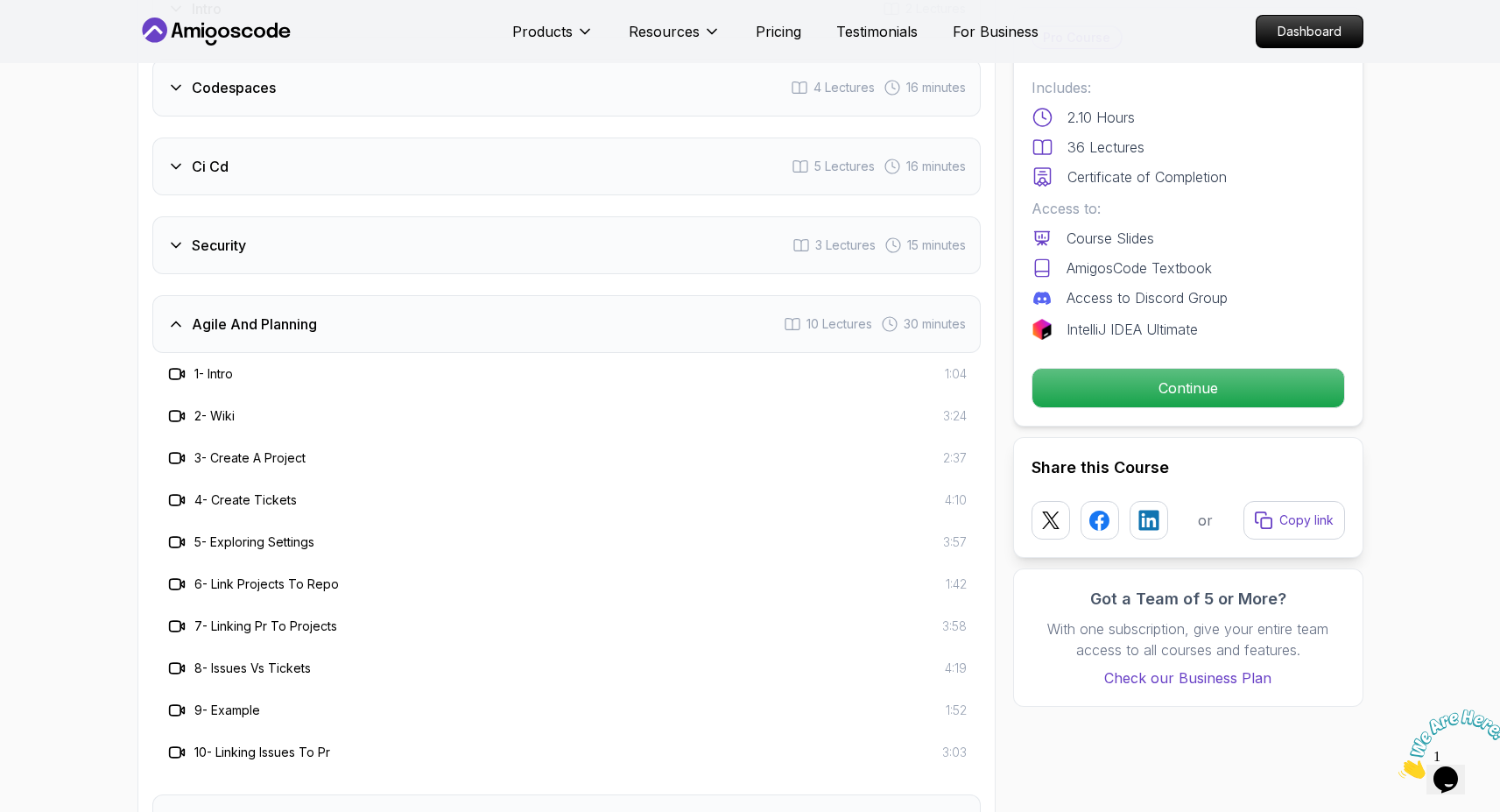
click at [387, 296] on div "Agile And Planning 10 Lectures 30 minutes" at bounding box center [567, 324] width 829 height 58
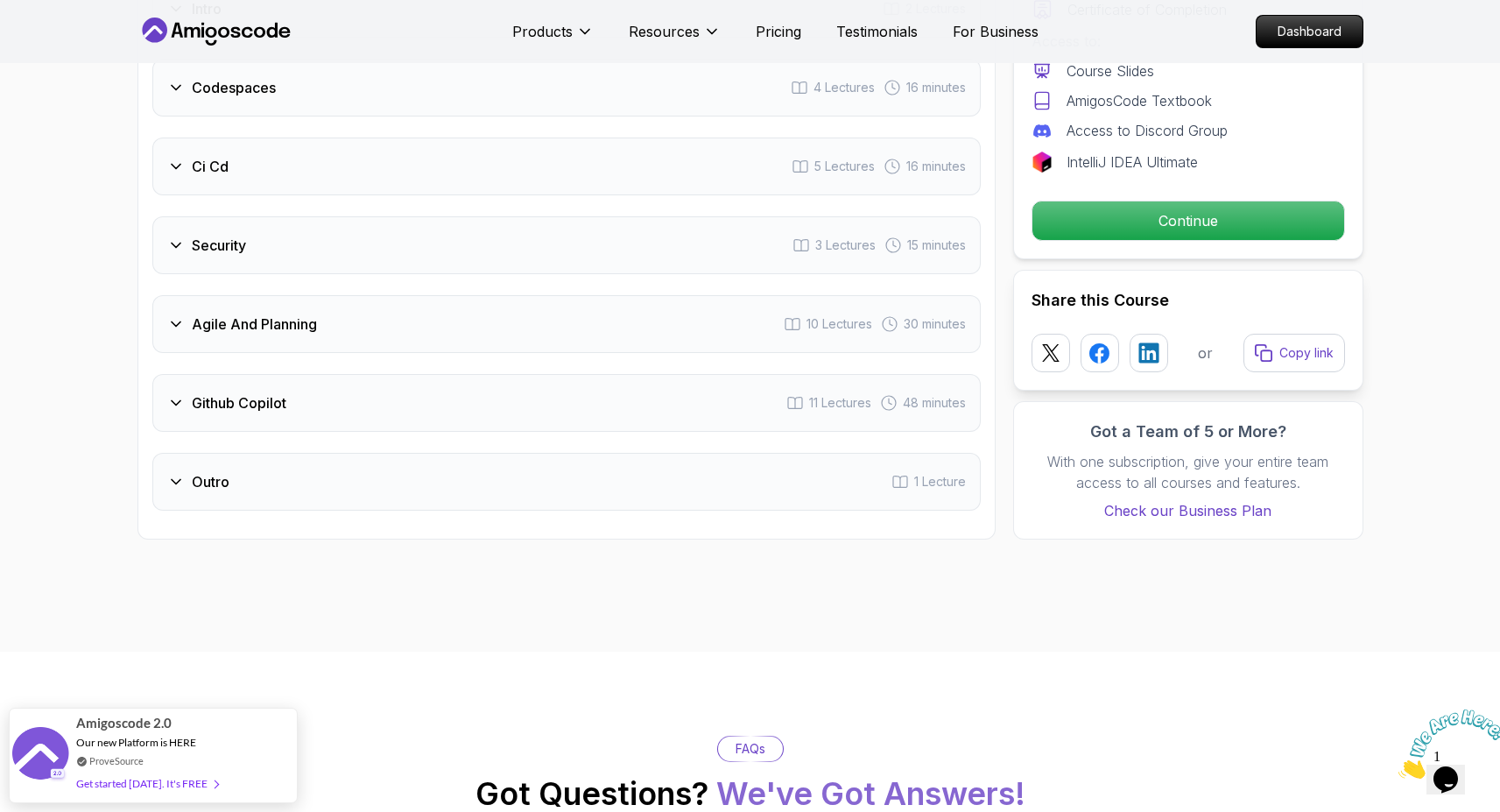
click at [516, 374] on div "Github Copilot 11 Lectures 48 minutes" at bounding box center [567, 403] width 829 height 58
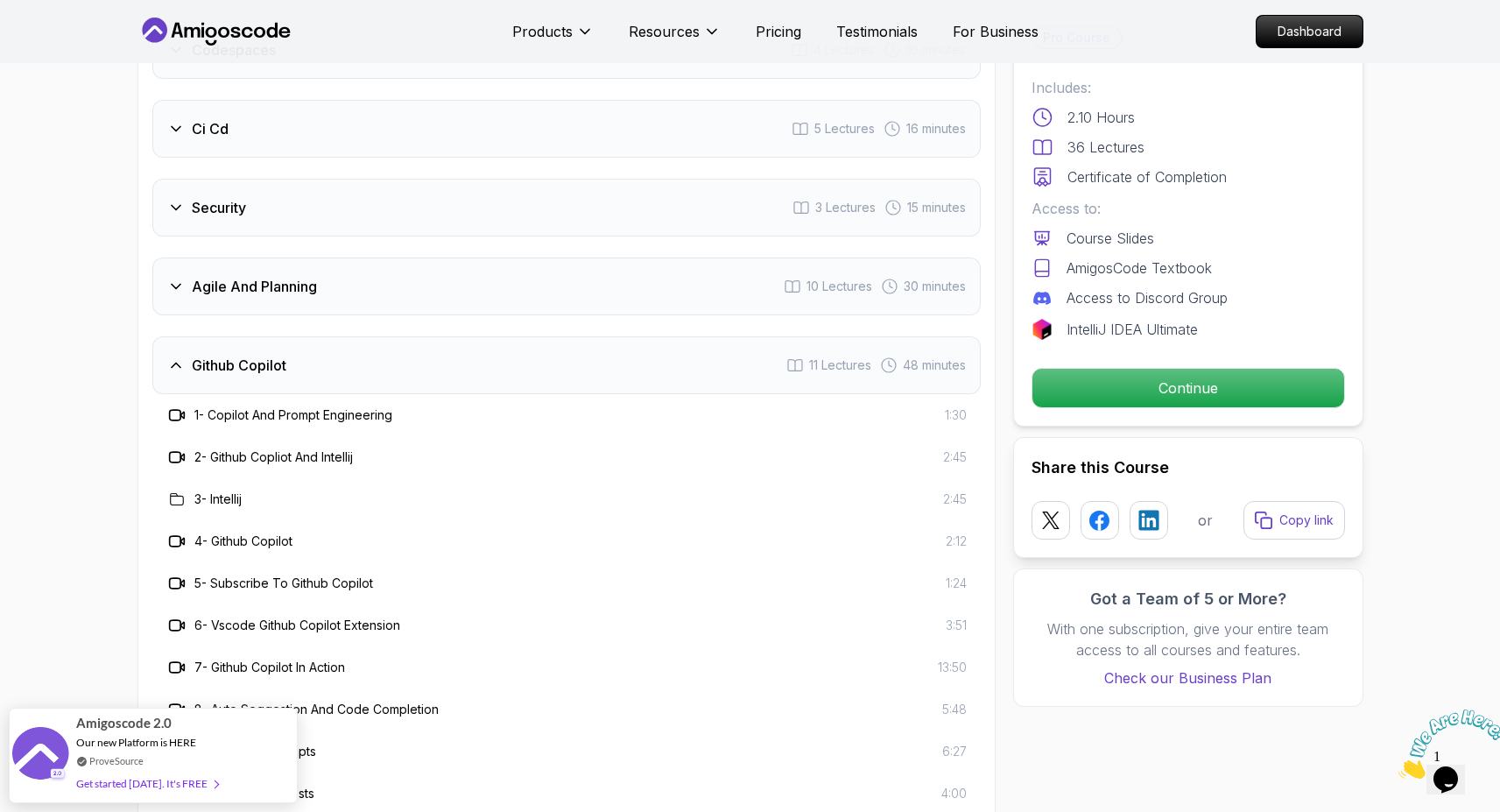
scroll to position [2363, 0]
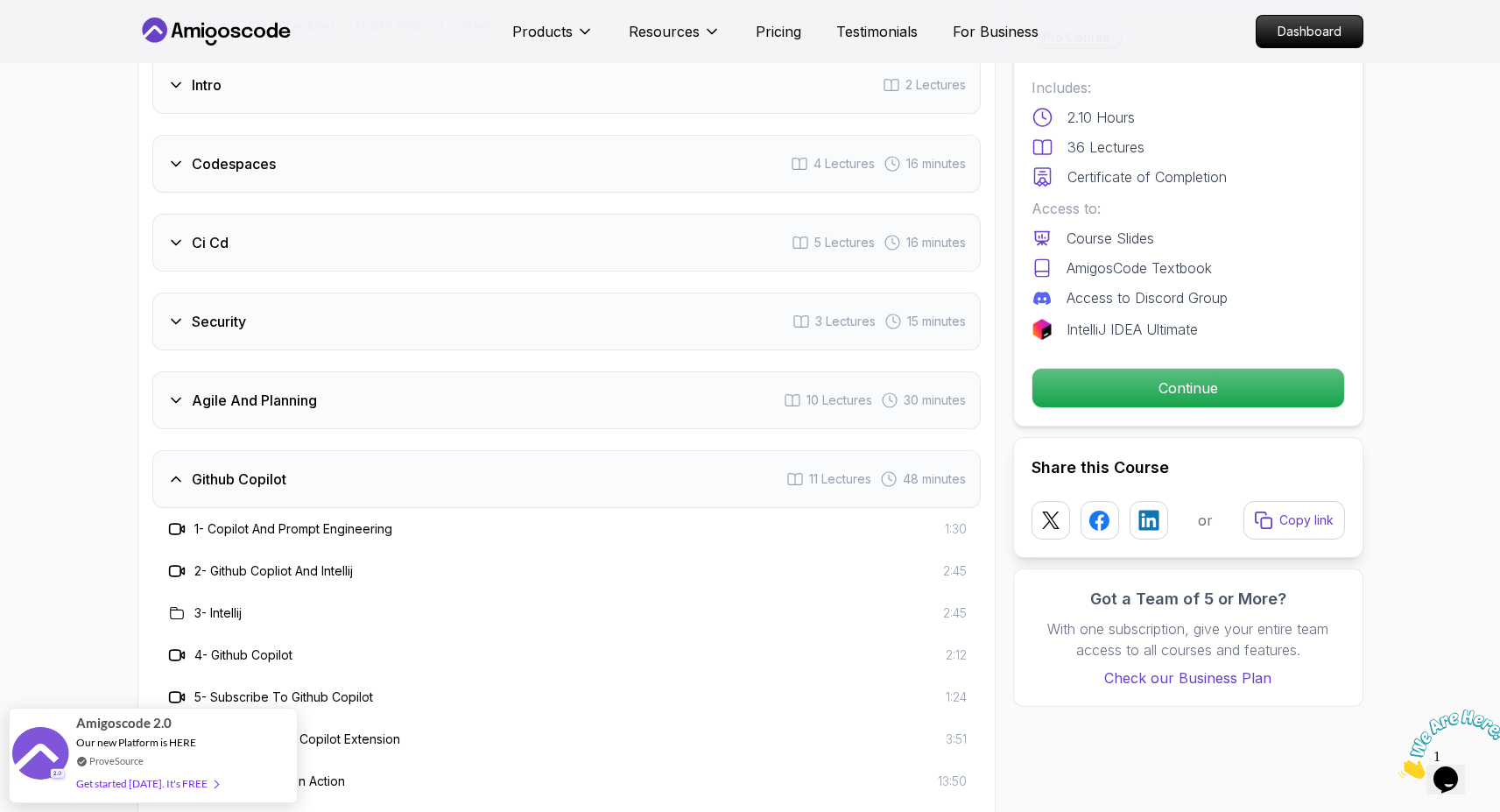
click at [510, 450] on div "Github Copilot 11 Lectures 48 minutes" at bounding box center [567, 479] width 829 height 58
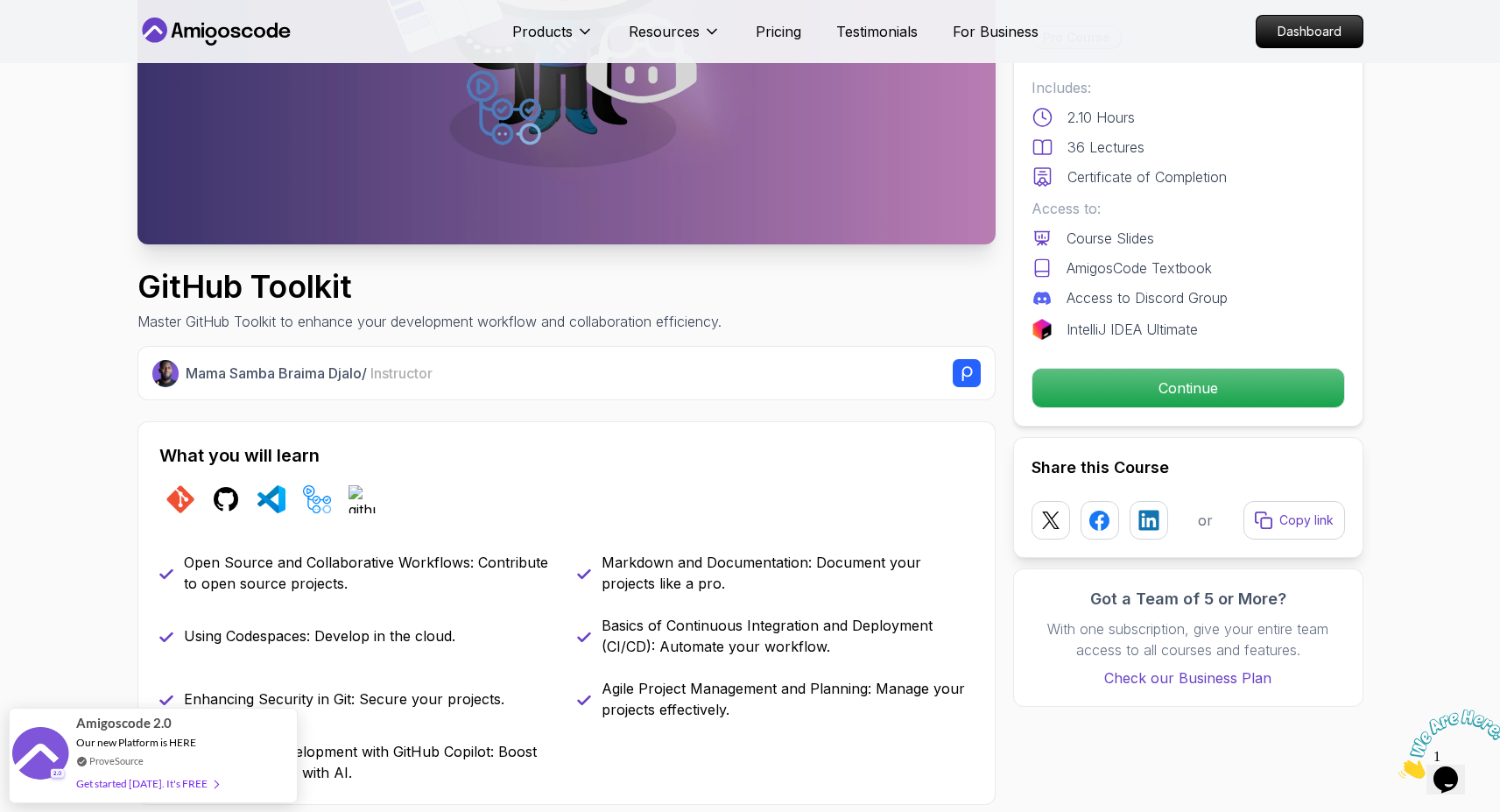
scroll to position [0, 0]
